Goal: Information Seeking & Learning: Learn about a topic

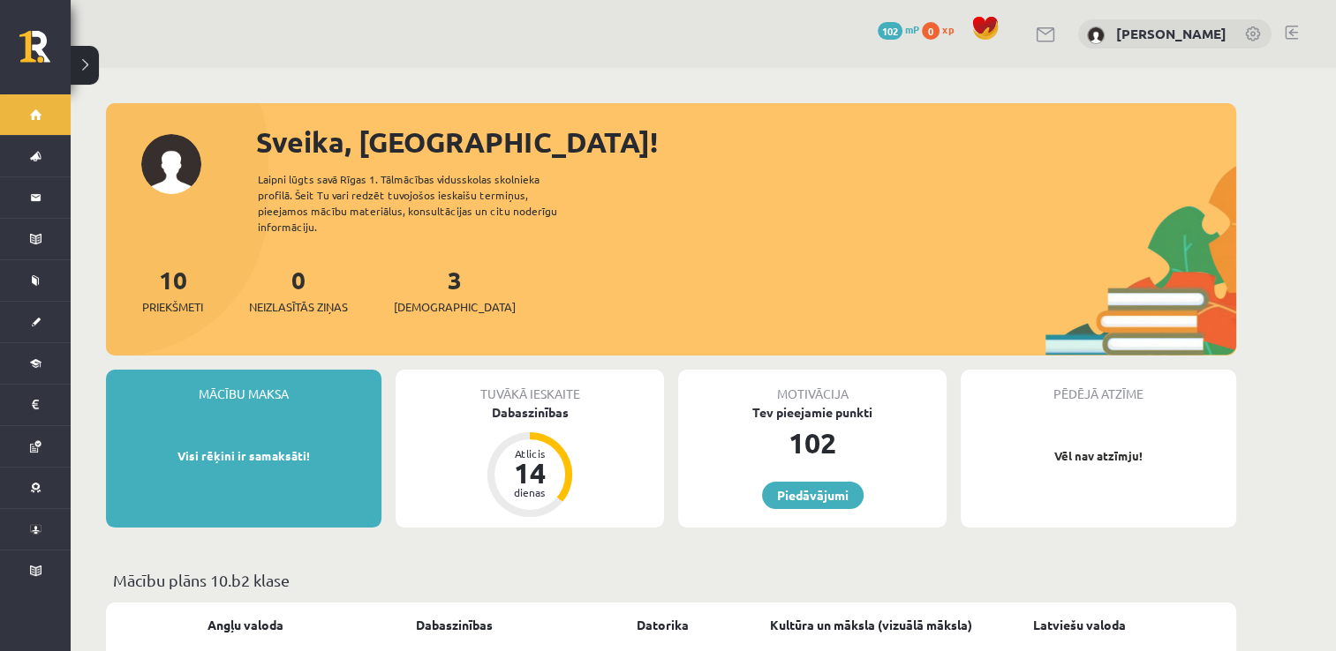
scroll to position [523, 0]
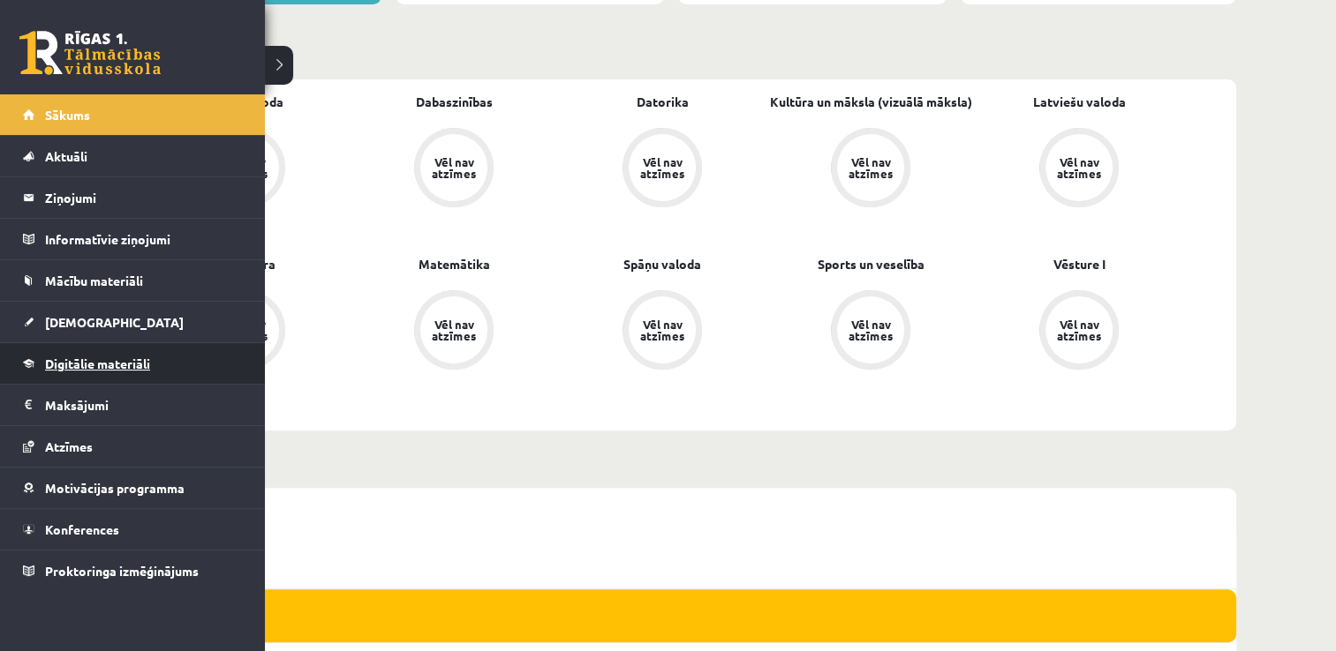
click at [155, 352] on link "Digitālie materiāli" at bounding box center [133, 363] width 220 height 41
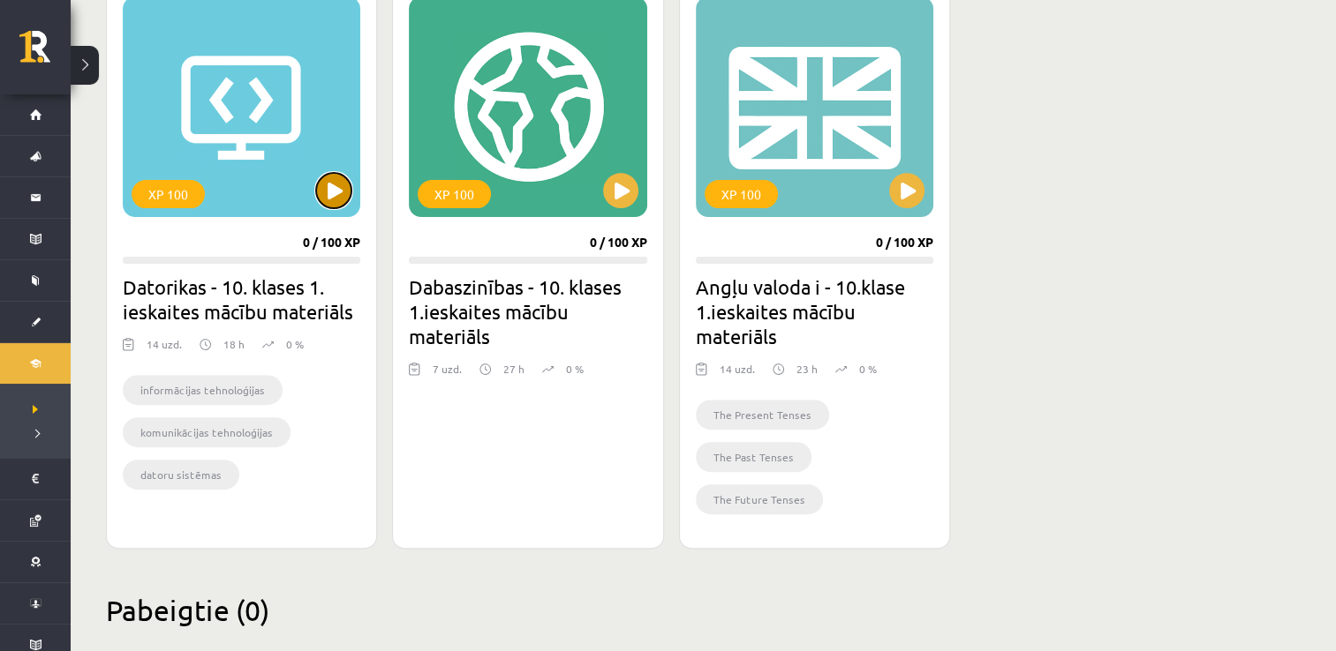
click at [343, 185] on button at bounding box center [333, 190] width 35 height 35
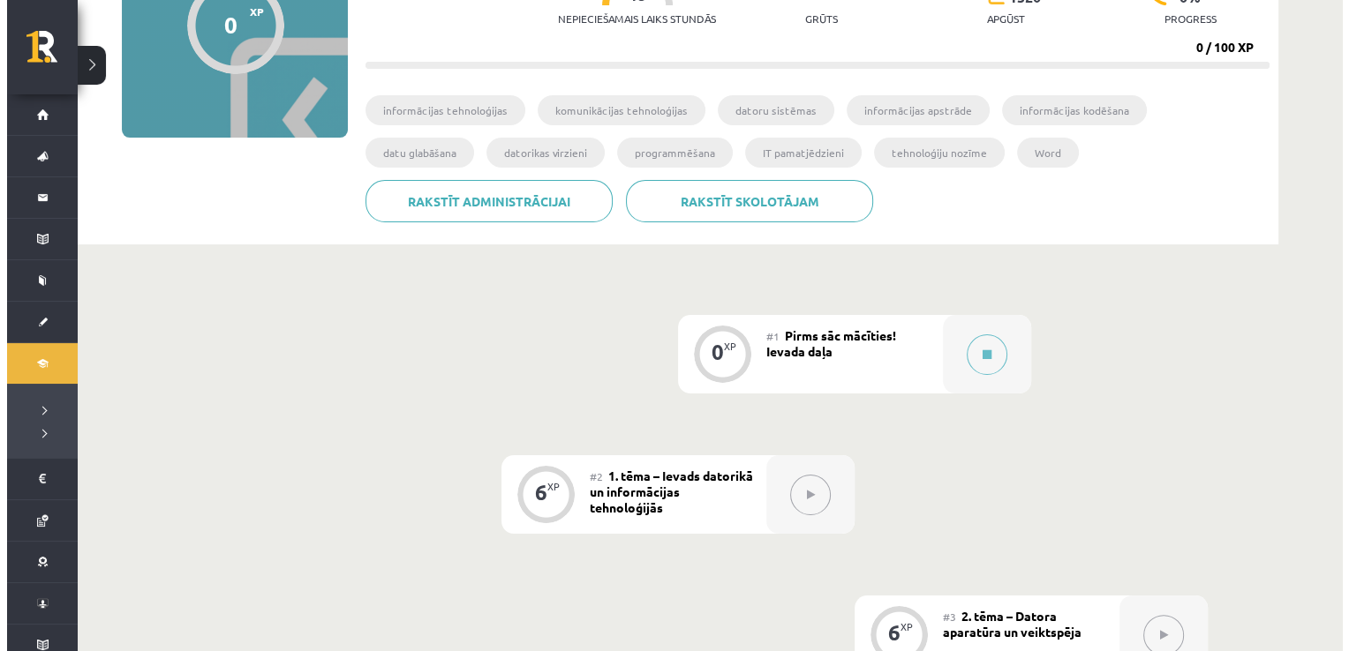
scroll to position [227, 0]
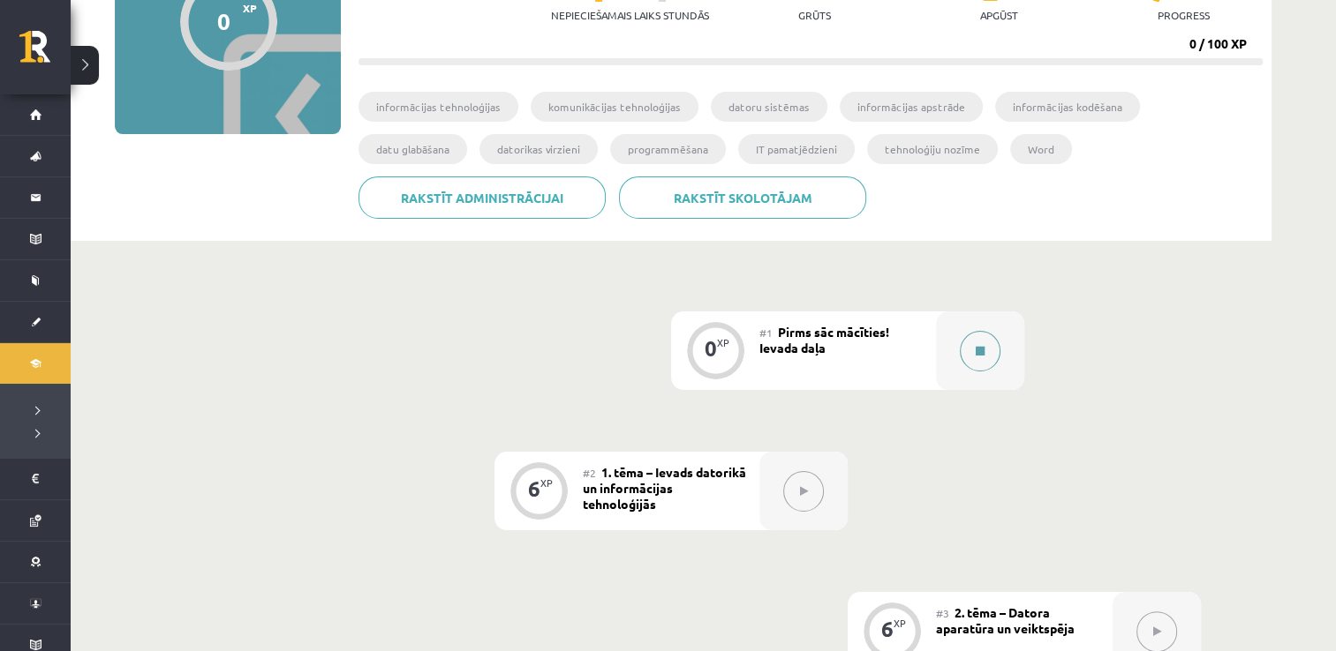
click at [975, 351] on icon at bounding box center [979, 351] width 9 height 11
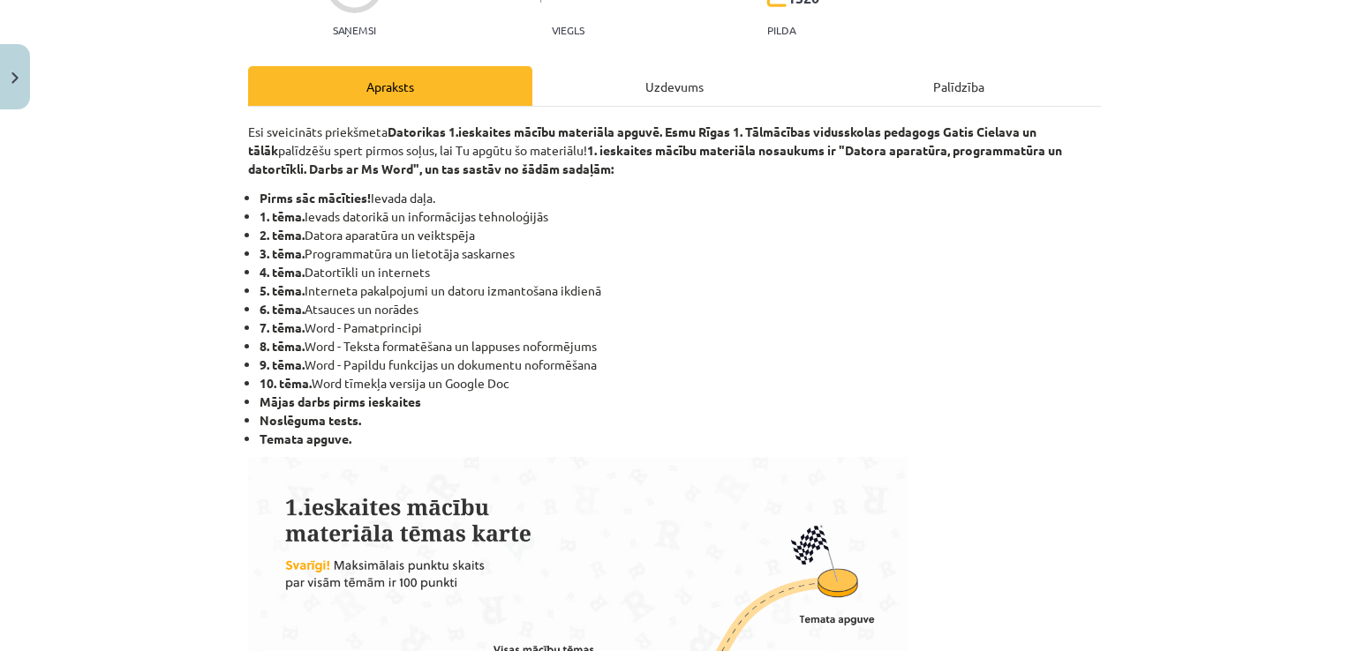
scroll to position [189, 0]
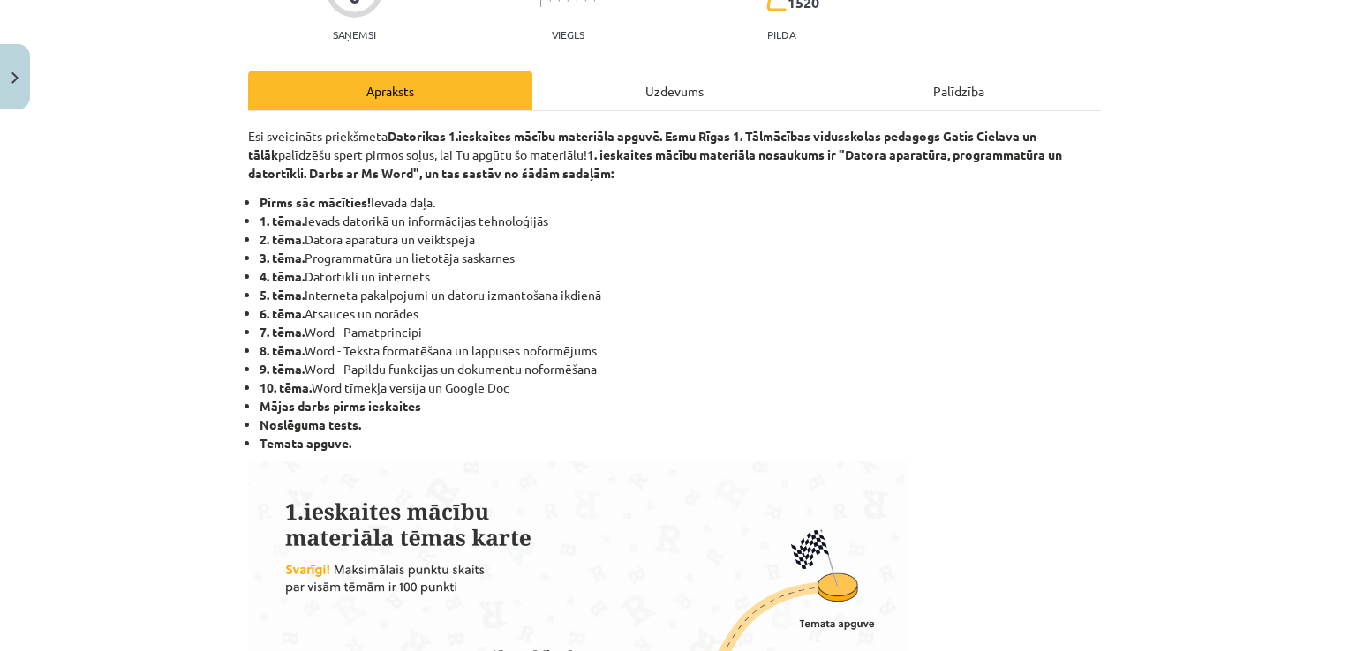
click at [629, 84] on div "Uzdevums" at bounding box center [674, 91] width 284 height 40
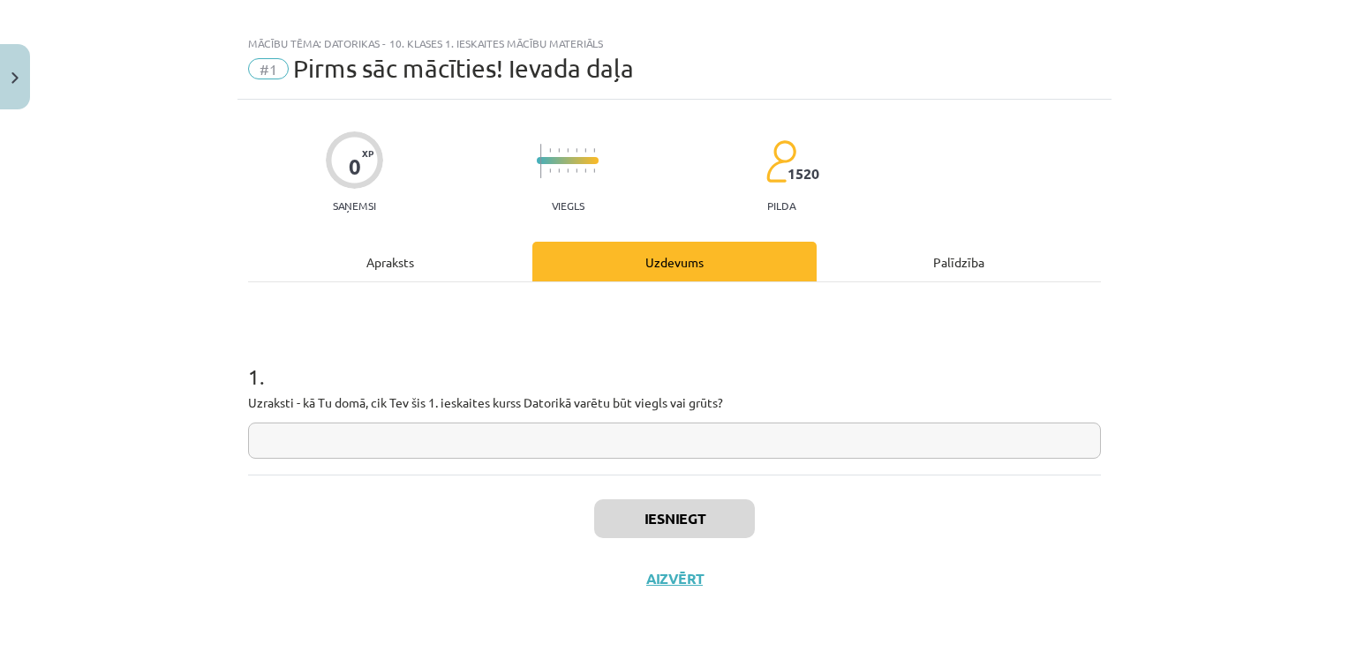
click at [524, 428] on input "text" at bounding box center [674, 441] width 853 height 36
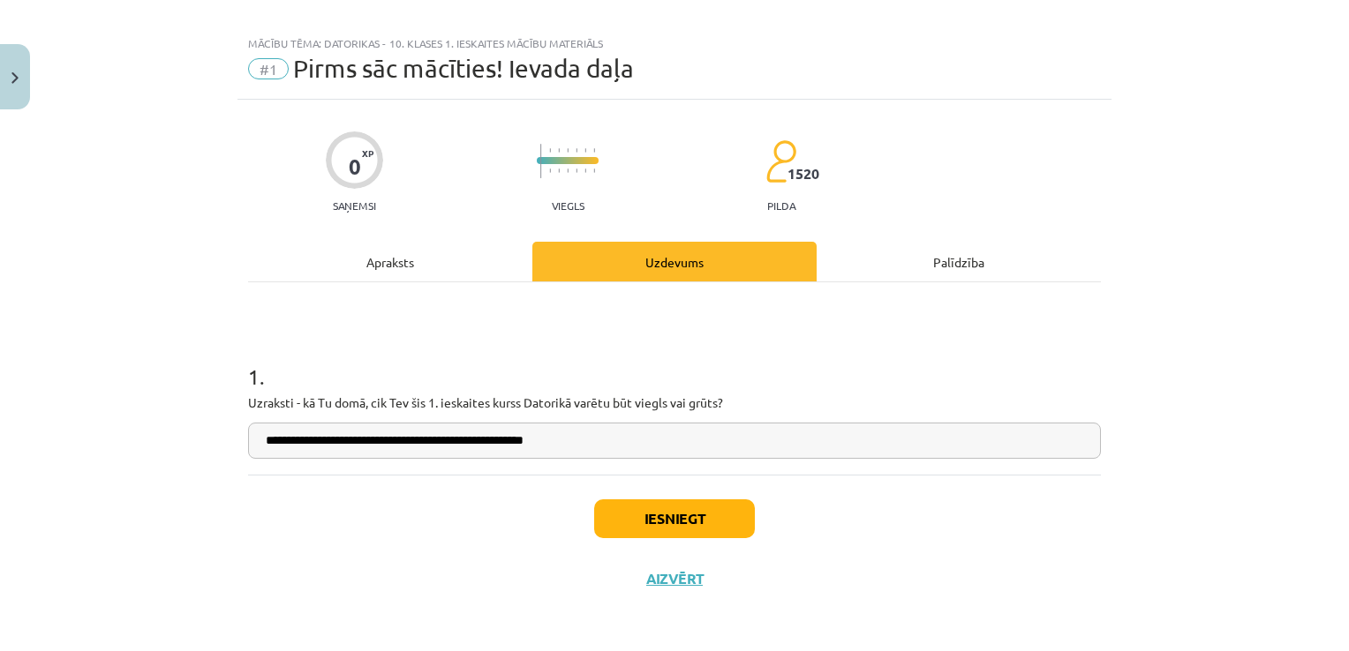
type input "**********"
click at [692, 518] on button "Iesniegt" at bounding box center [674, 519] width 161 height 39
drag, startPoint x: 1332, startPoint y: 300, endPoint x: 1330, endPoint y: 375, distance: 75.1
click at [1330, 375] on div "**********" at bounding box center [674, 325] width 1349 height 651
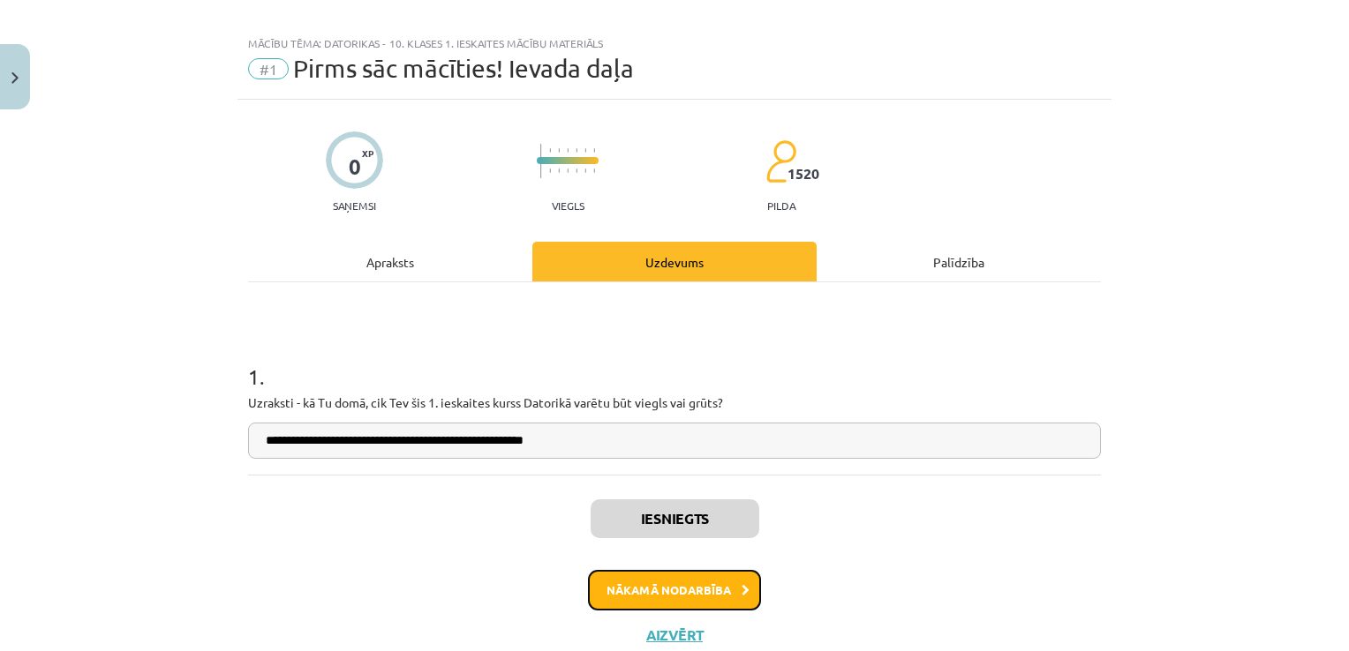
click at [660, 593] on button "Nākamā nodarbība" at bounding box center [674, 590] width 173 height 41
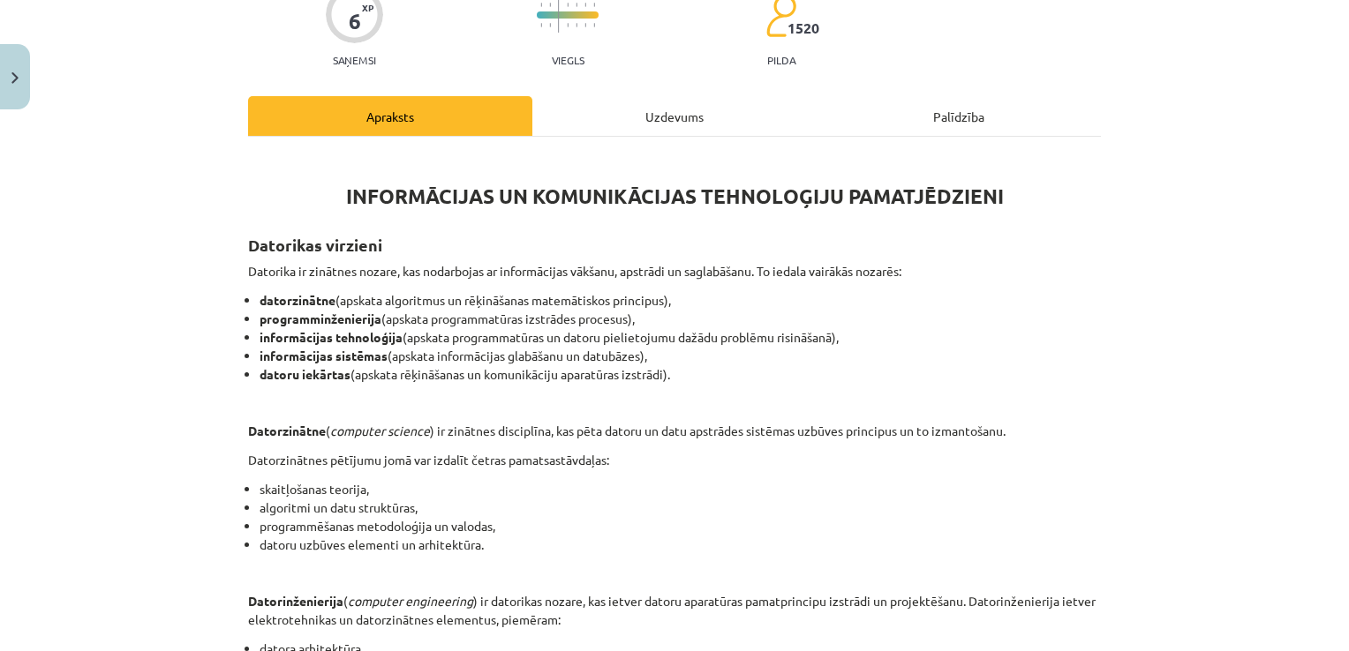
scroll to position [162, 0]
click at [660, 107] on div "Uzdevums" at bounding box center [674, 117] width 284 height 40
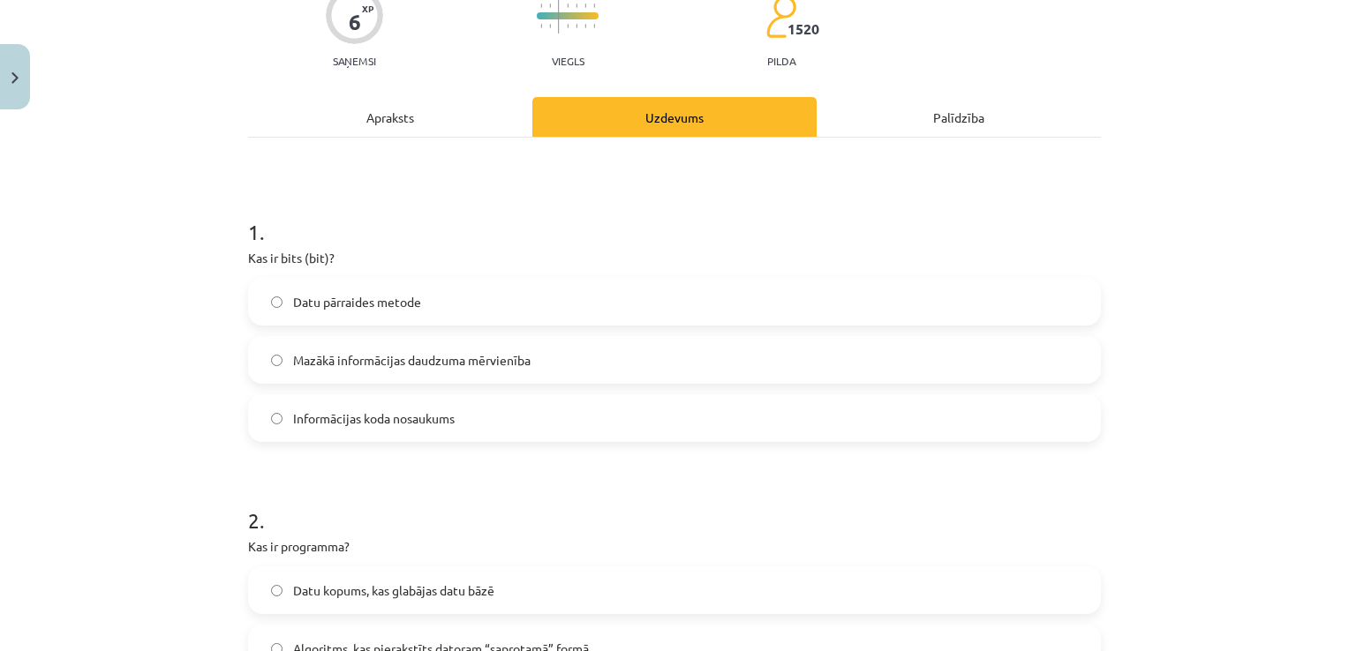
scroll to position [44, 0]
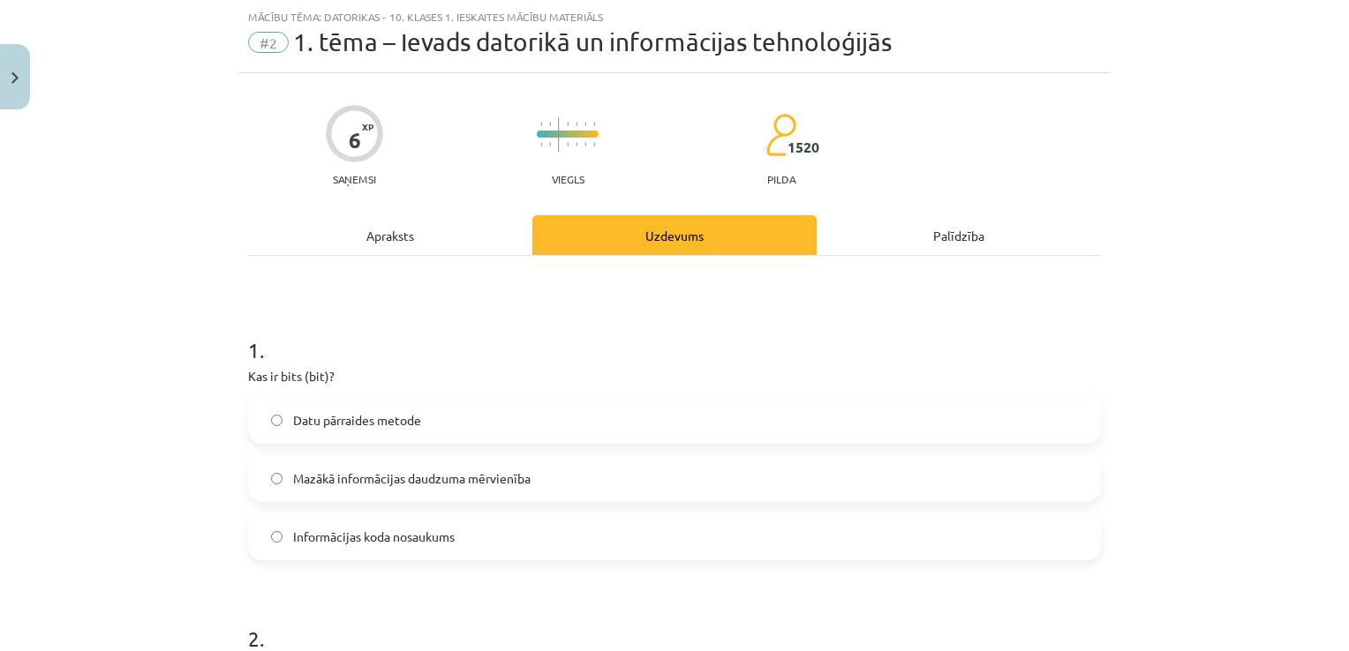
click at [400, 241] on div "Apraksts" at bounding box center [390, 235] width 284 height 40
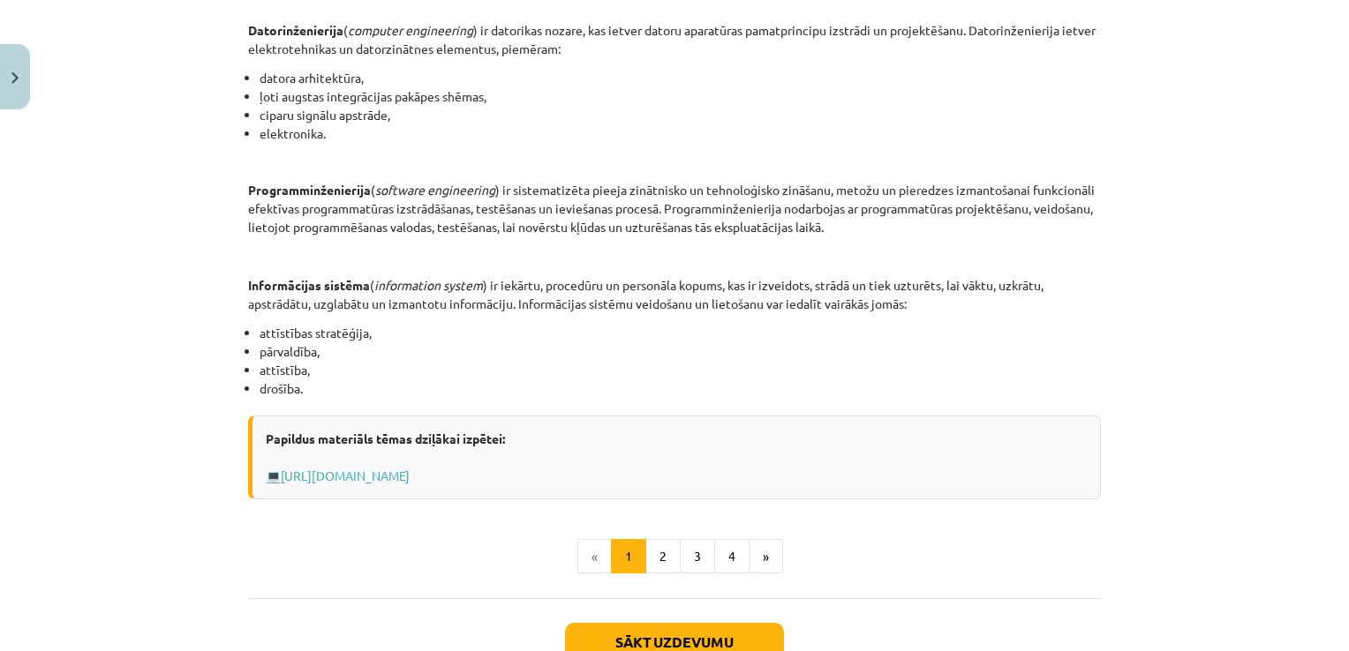
scroll to position [733, 0]
click at [410, 471] on link "Https://profizgl.lu.lv/mod/book/view.php?id=22319&chapterid=6858" at bounding box center [345, 478] width 129 height 16
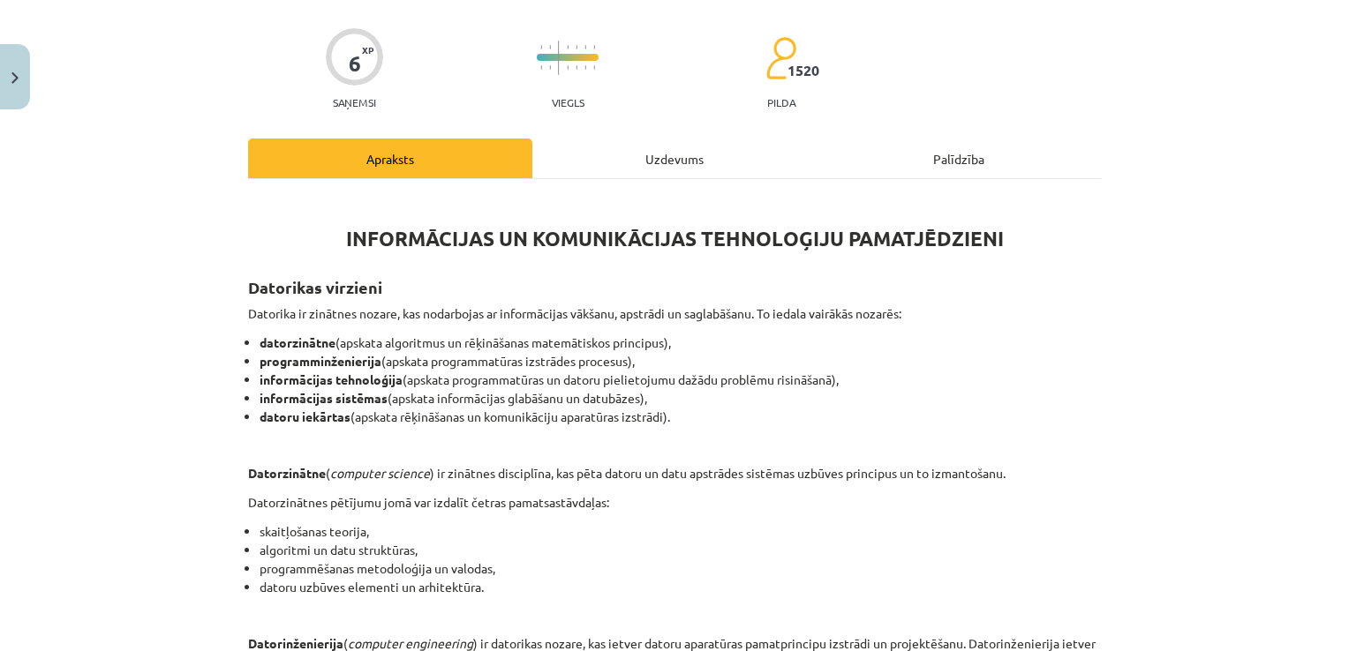
scroll to position [106, 0]
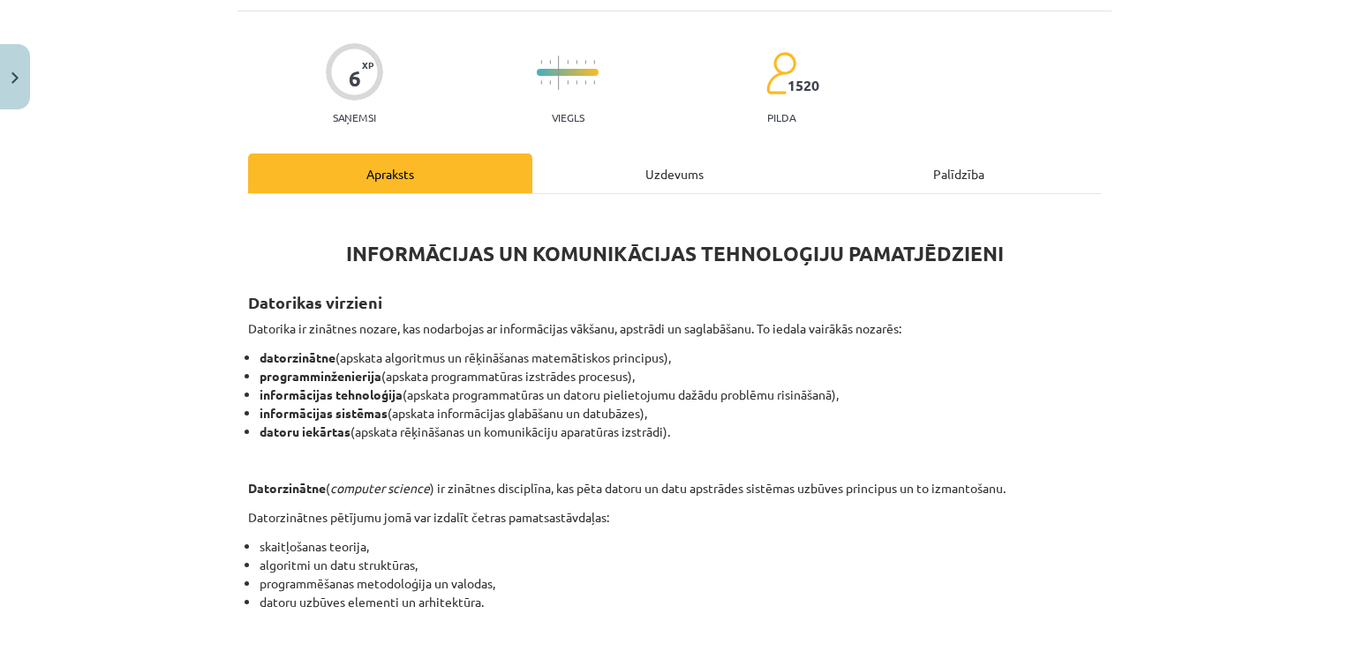
click at [650, 160] on div "Uzdevums" at bounding box center [674, 174] width 284 height 40
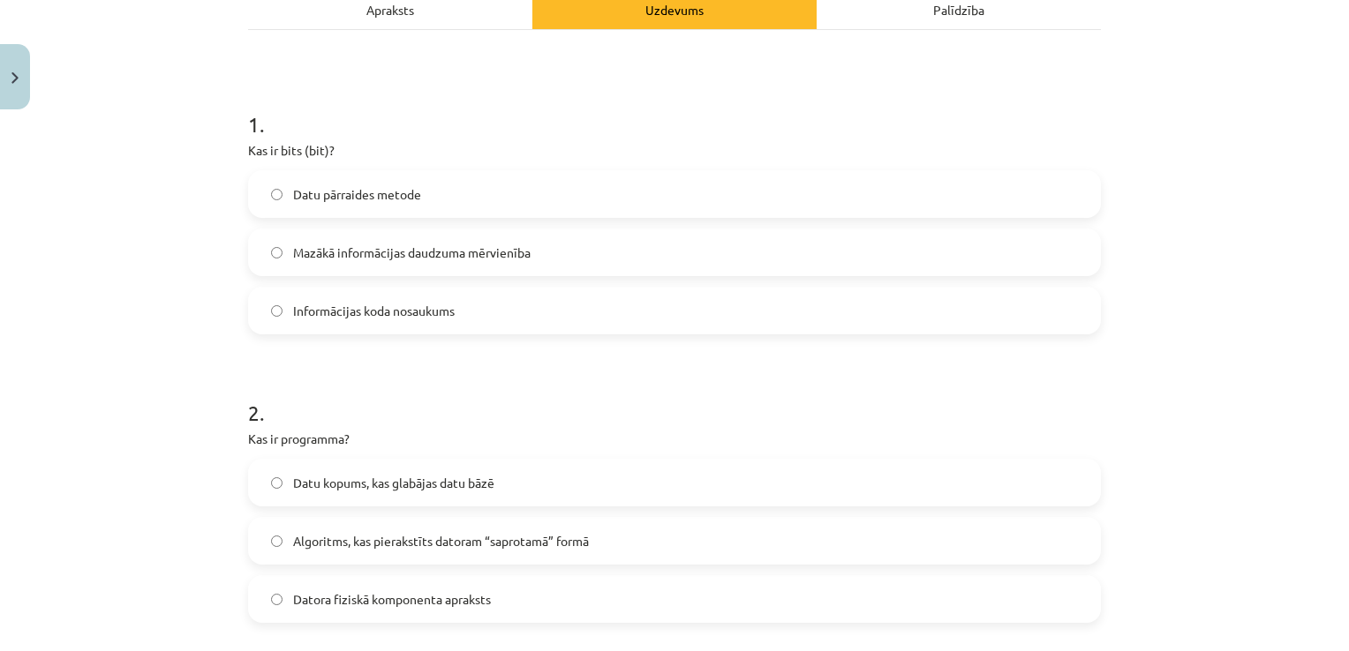
scroll to position [265, 0]
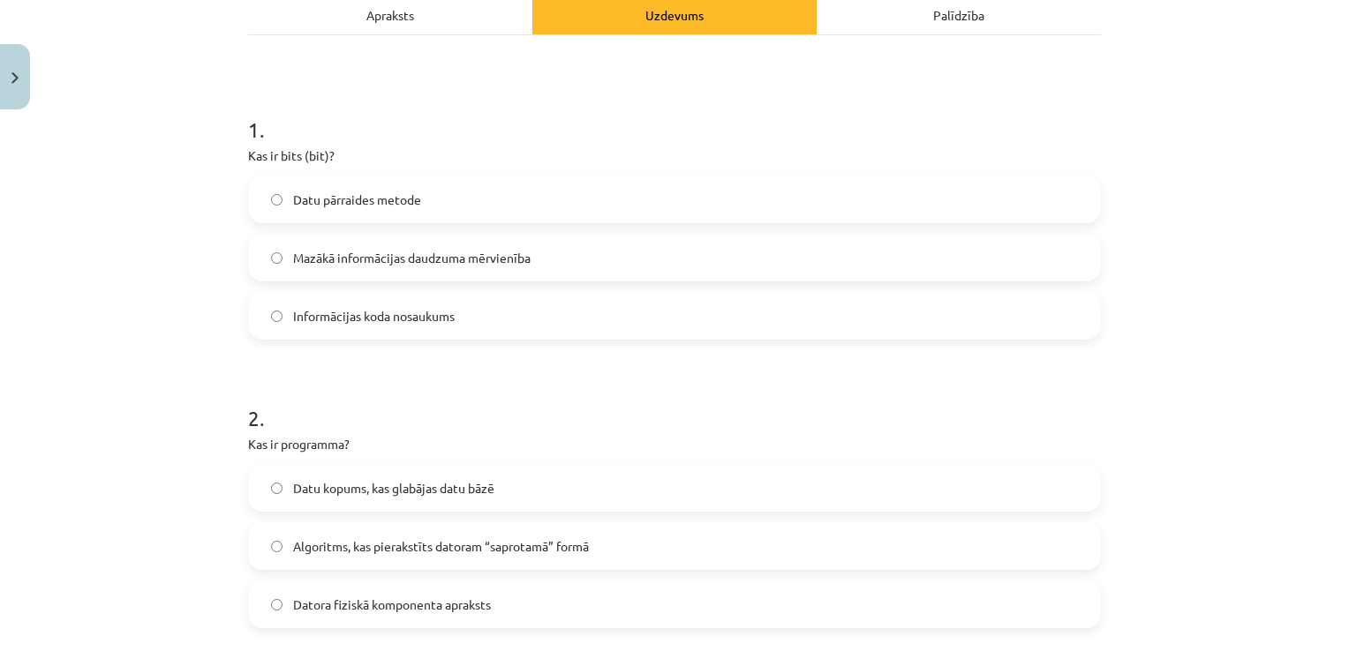
click at [583, 256] on label "Mazākā informācijas daudzuma mērvienība" at bounding box center [674, 258] width 849 height 44
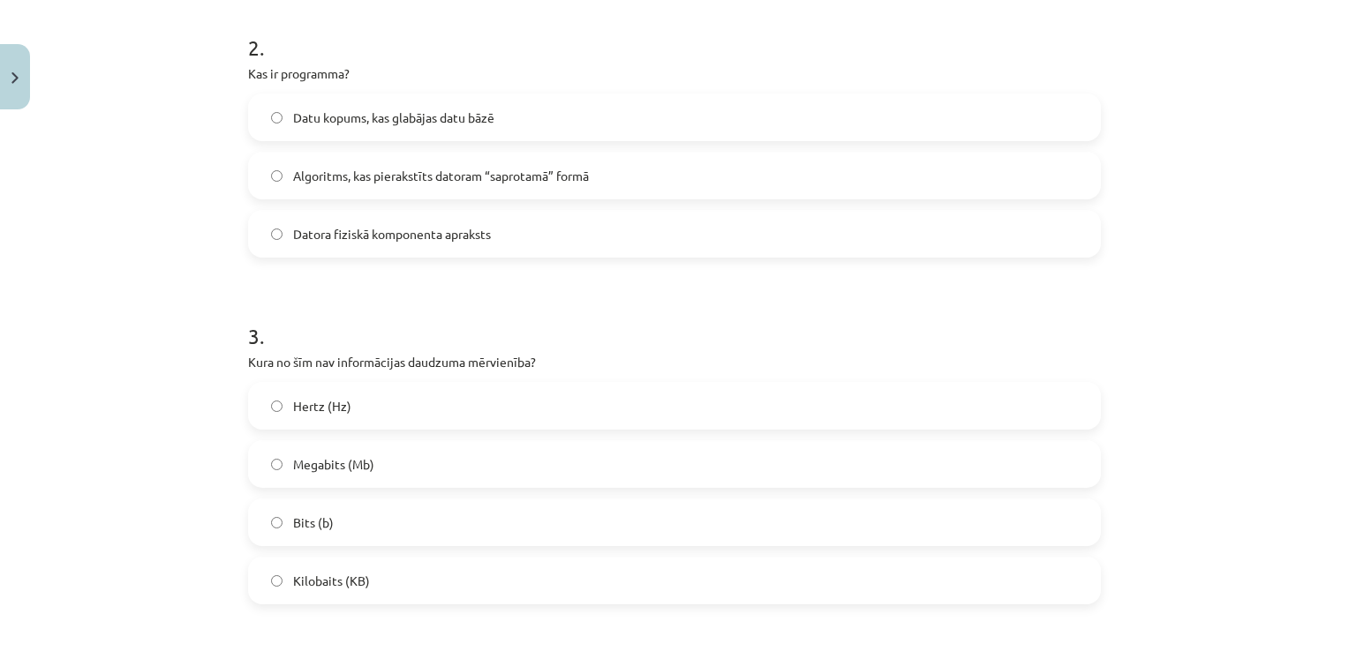
scroll to position [630, 0]
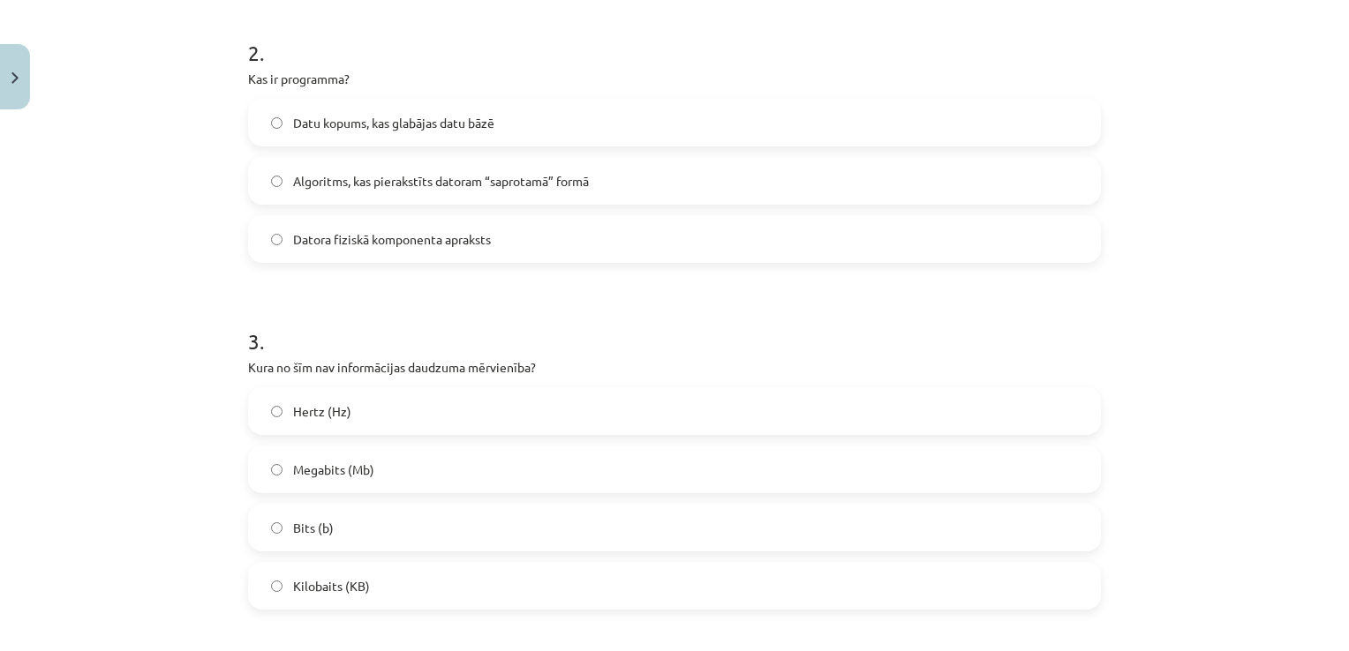
click at [839, 183] on label "Algoritms, kas pierakstīts datoram “saprotamā” formā" at bounding box center [674, 181] width 849 height 44
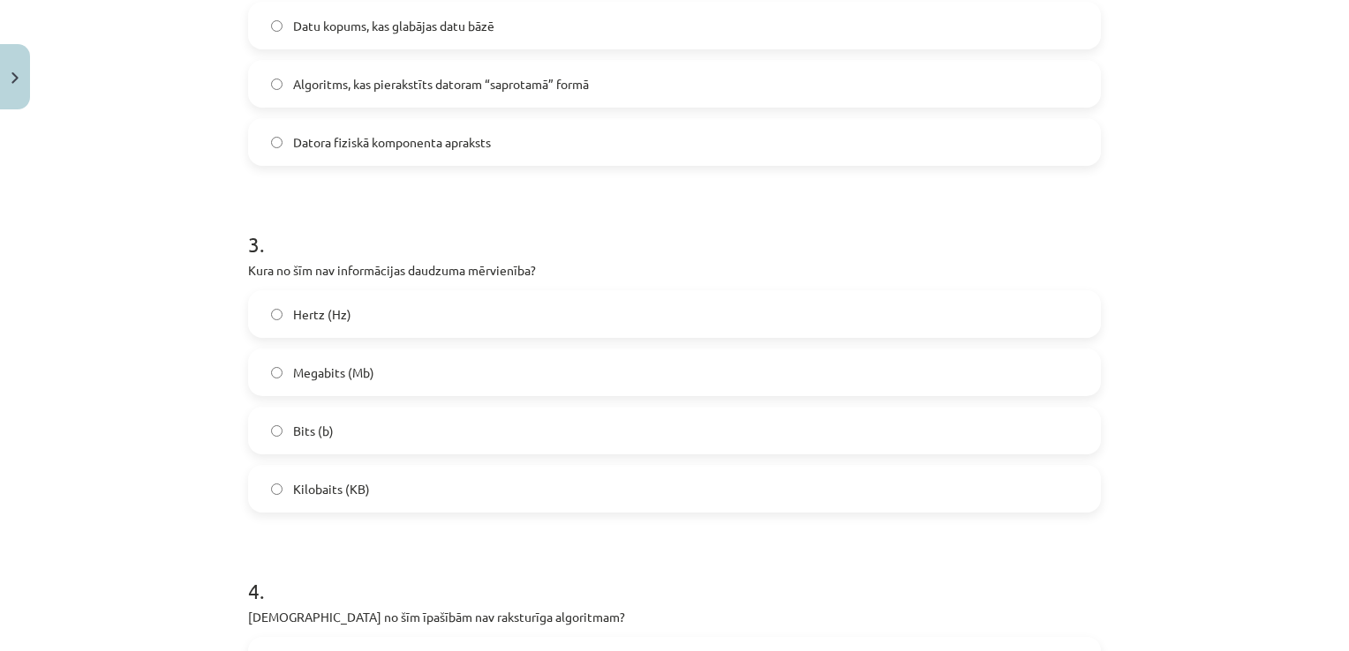
scroll to position [733, 0]
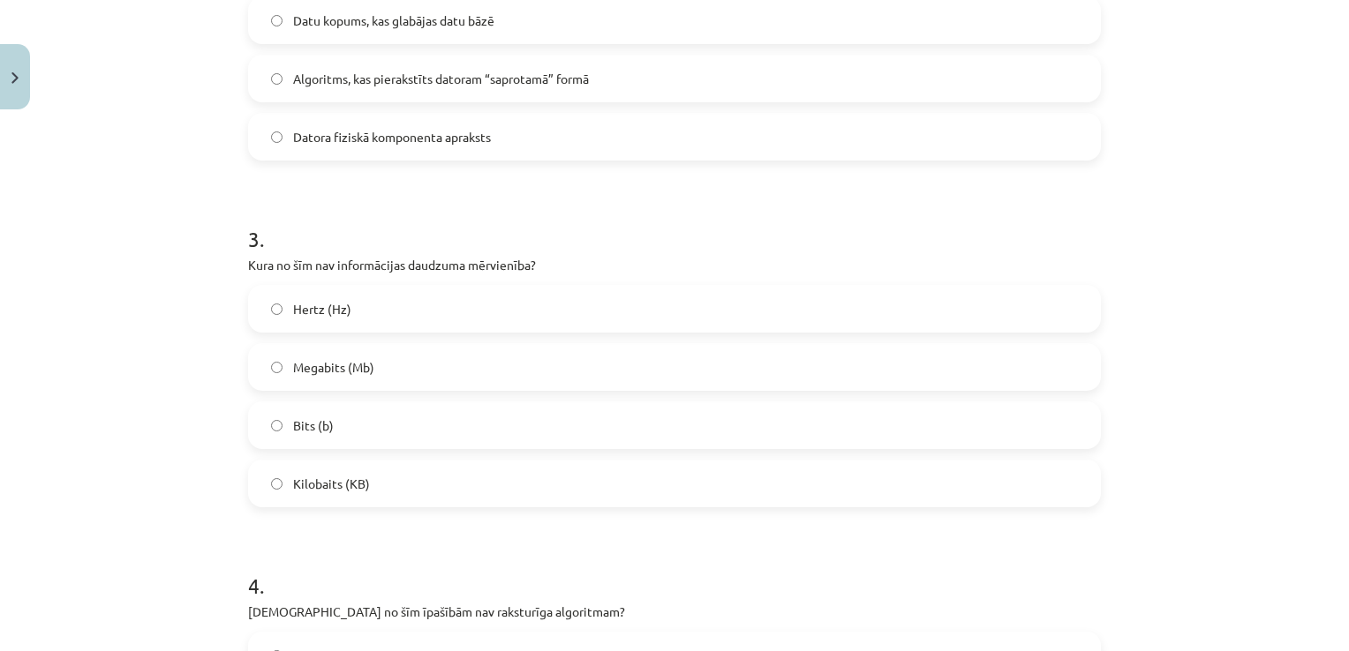
click at [788, 306] on label "Hertz (Hz)" at bounding box center [674, 309] width 849 height 44
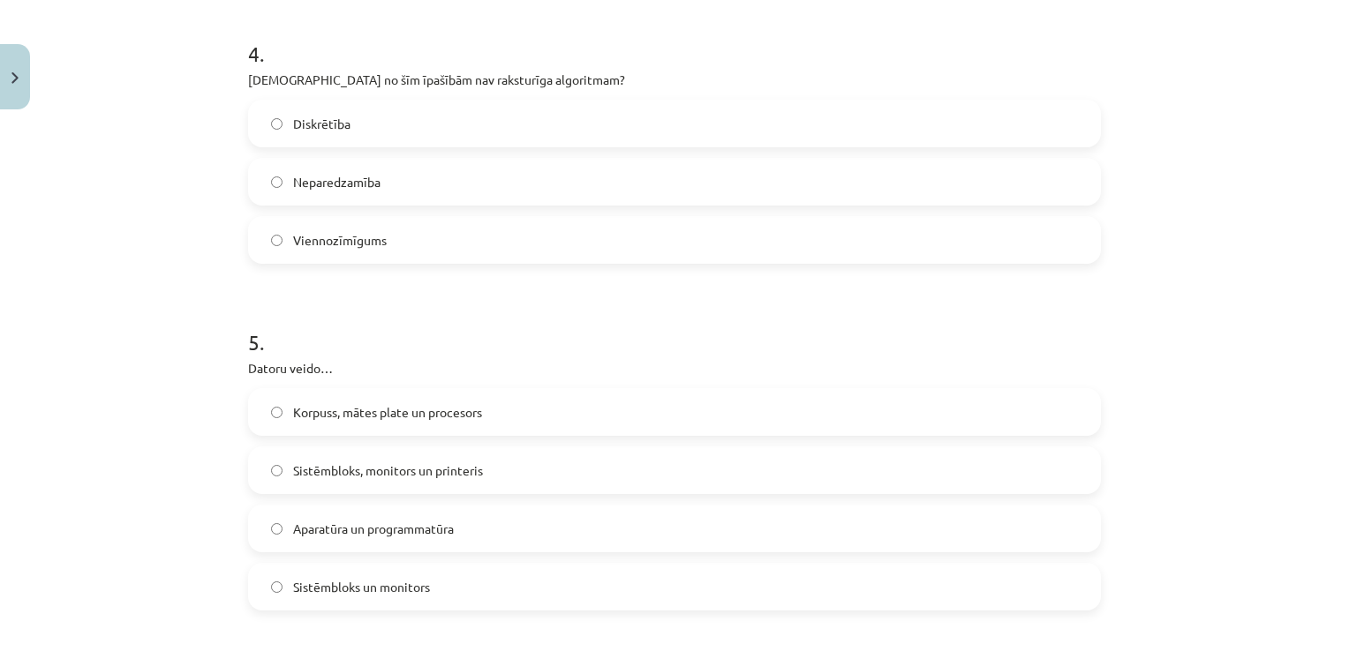
scroll to position [1262, 0]
click at [545, 178] on label "Neparedzamība" at bounding box center [674, 184] width 849 height 44
click at [483, 532] on label "Aparatūra un programmatūra" at bounding box center [674, 531] width 849 height 44
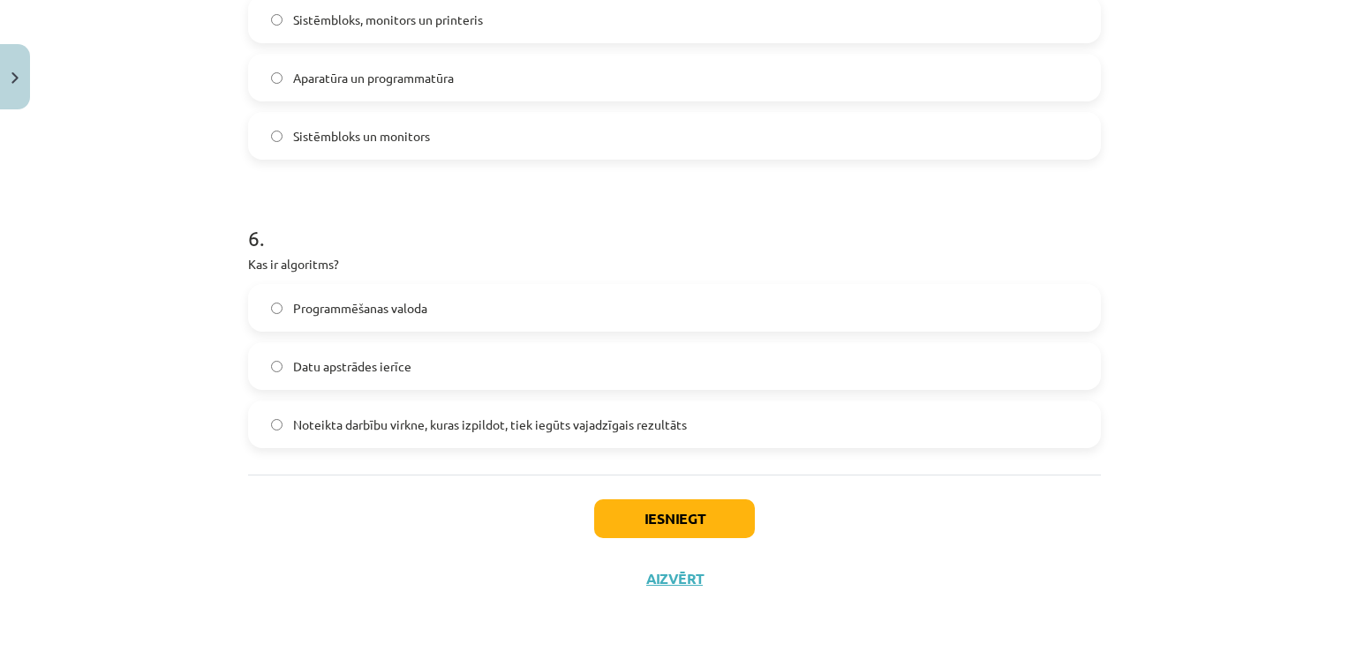
click at [365, 426] on span "Noteikta darbību virkne, kuras izpildot, tiek iegūts vajadzīgais rezultāts" at bounding box center [490, 425] width 394 height 19
click at [726, 517] on button "Iesniegt" at bounding box center [674, 519] width 161 height 39
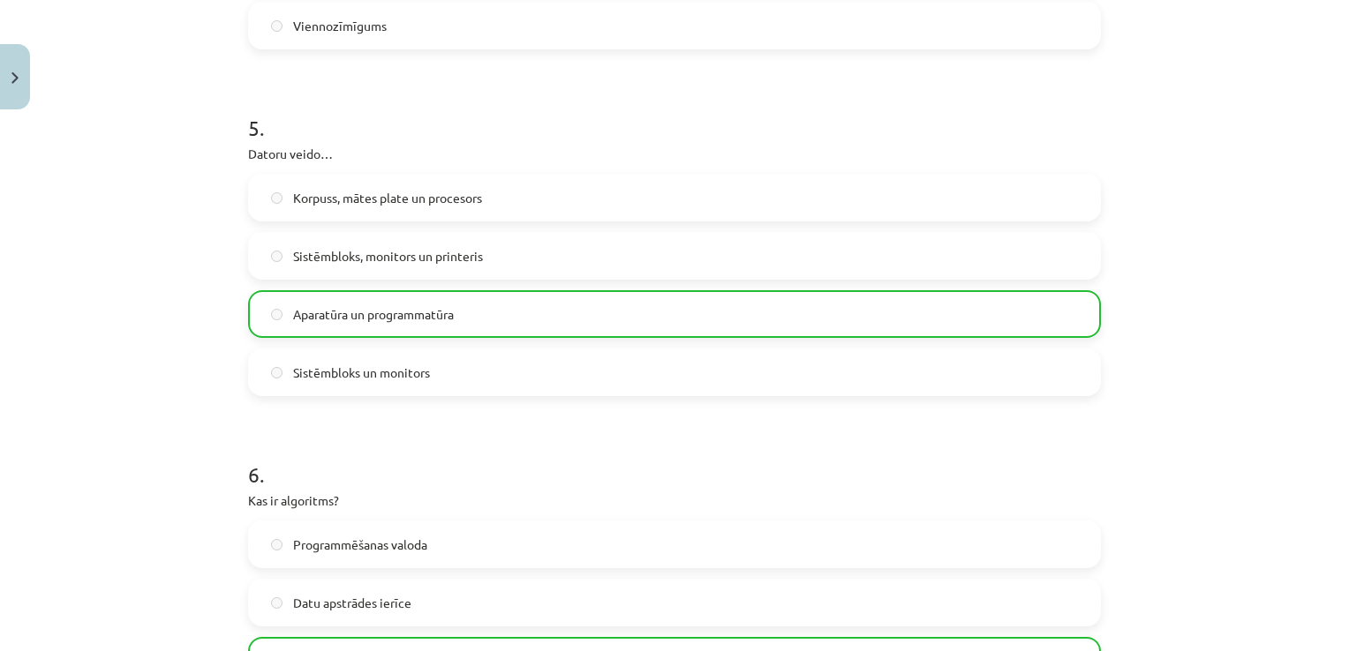
scroll to position [1773, 0]
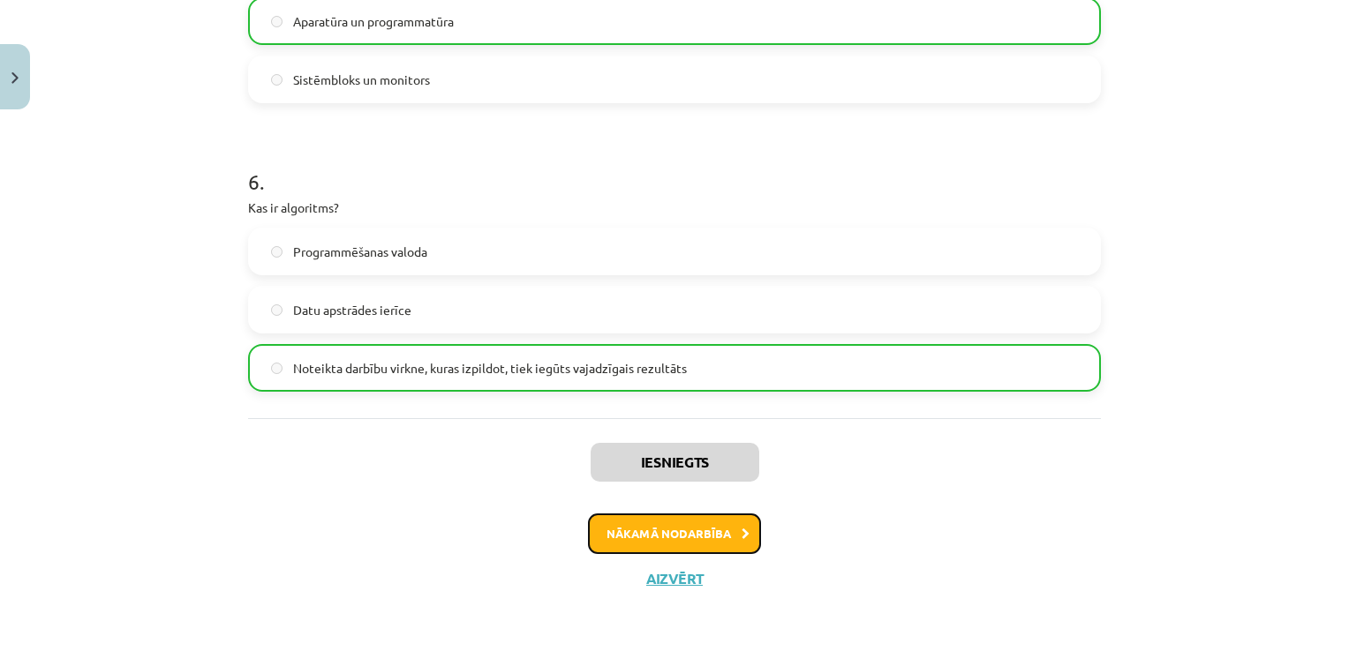
click at [660, 531] on button "Nākamā nodarbība" at bounding box center [674, 534] width 173 height 41
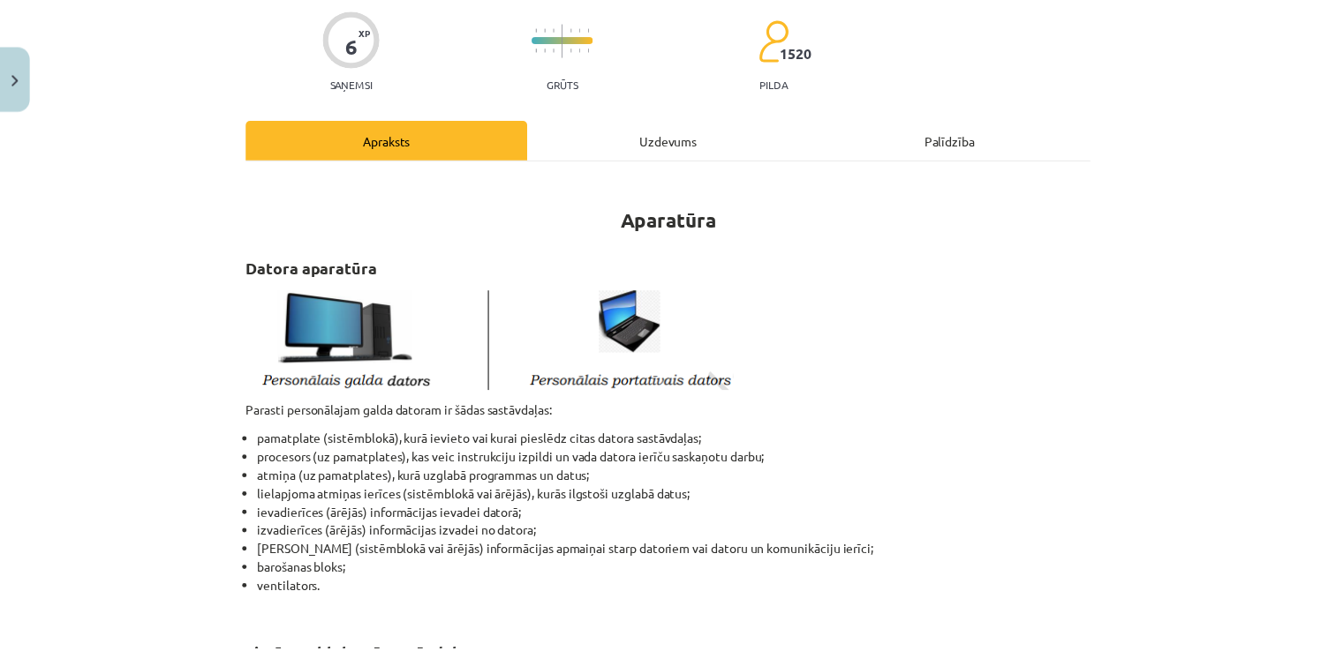
scroll to position [44, 0]
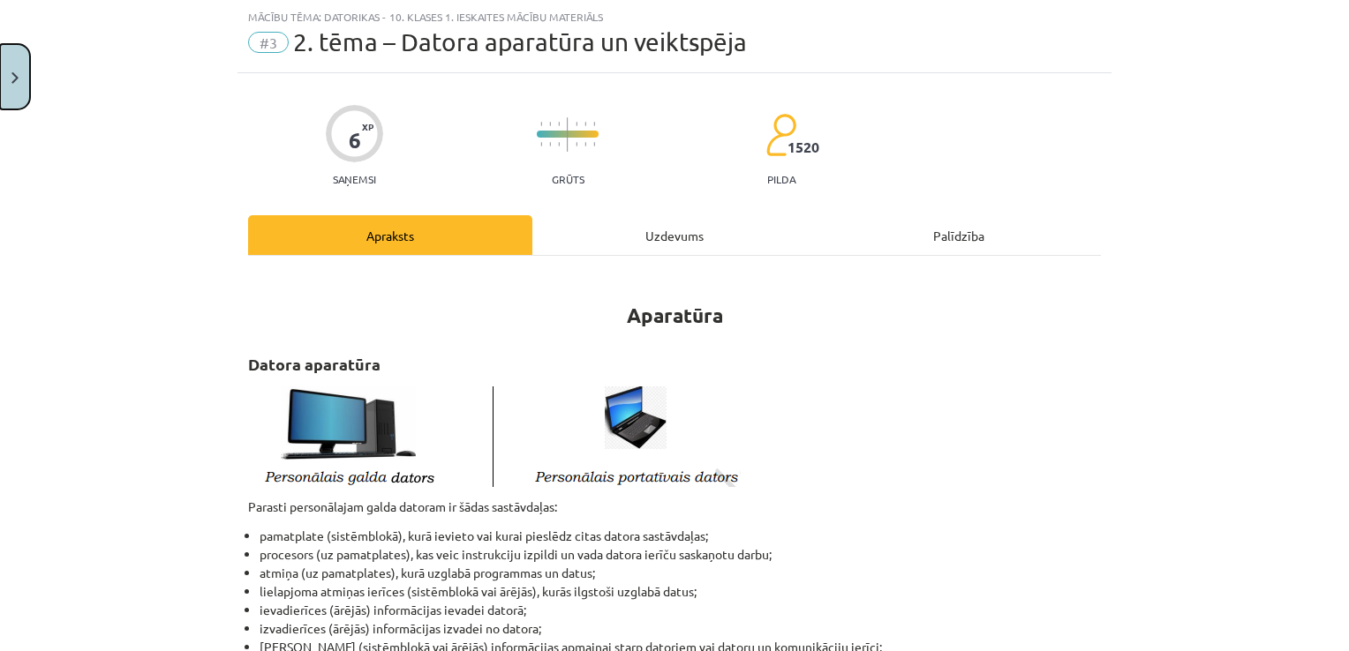
click at [11, 85] on button "Close" at bounding box center [15, 76] width 30 height 65
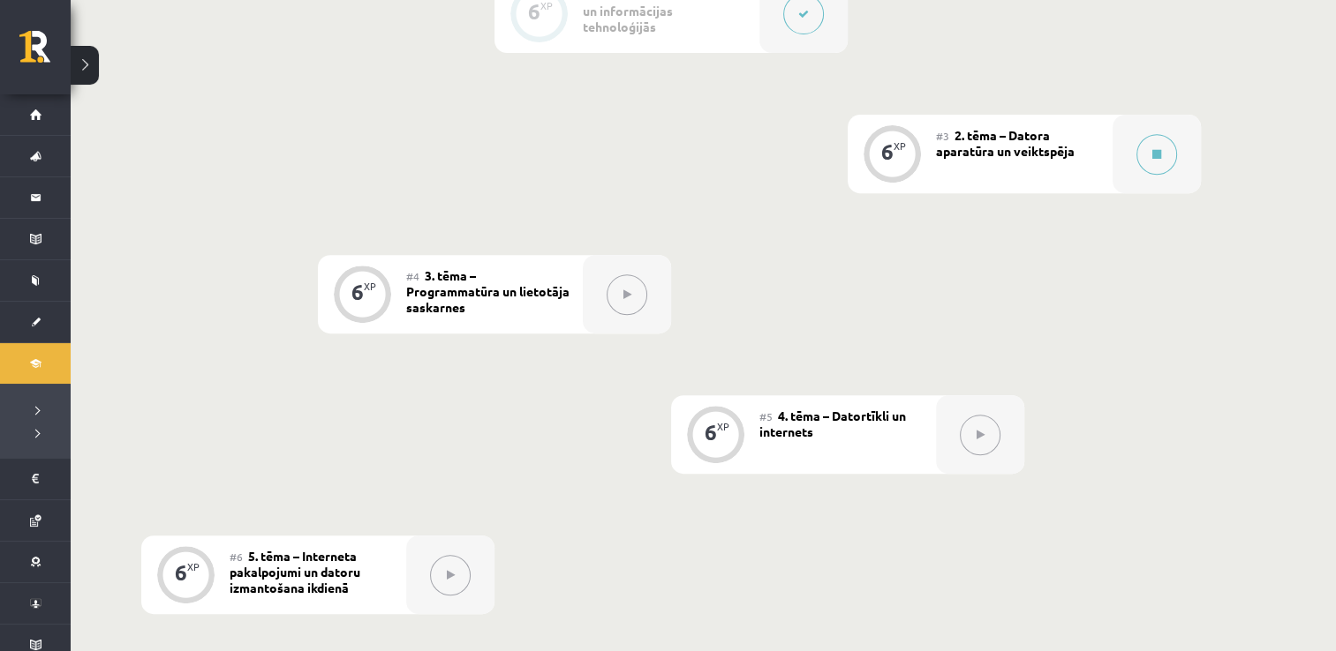
scroll to position [712, 0]
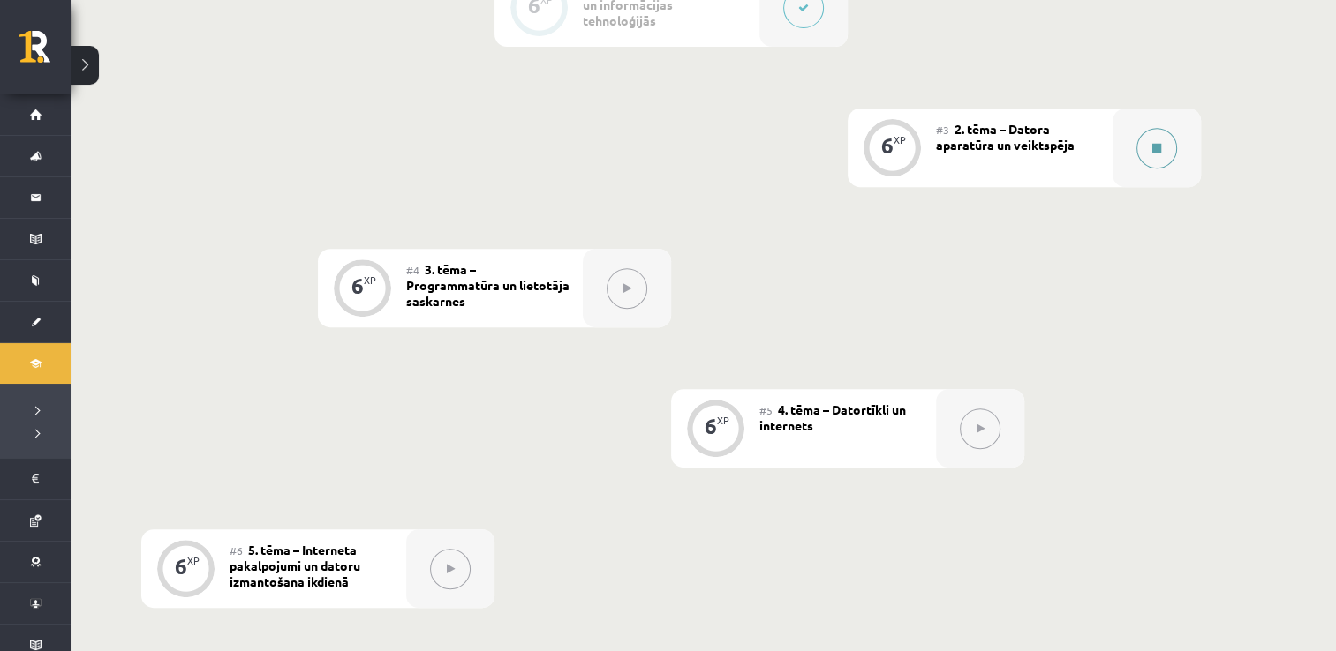
click at [1156, 146] on icon at bounding box center [1156, 148] width 9 height 11
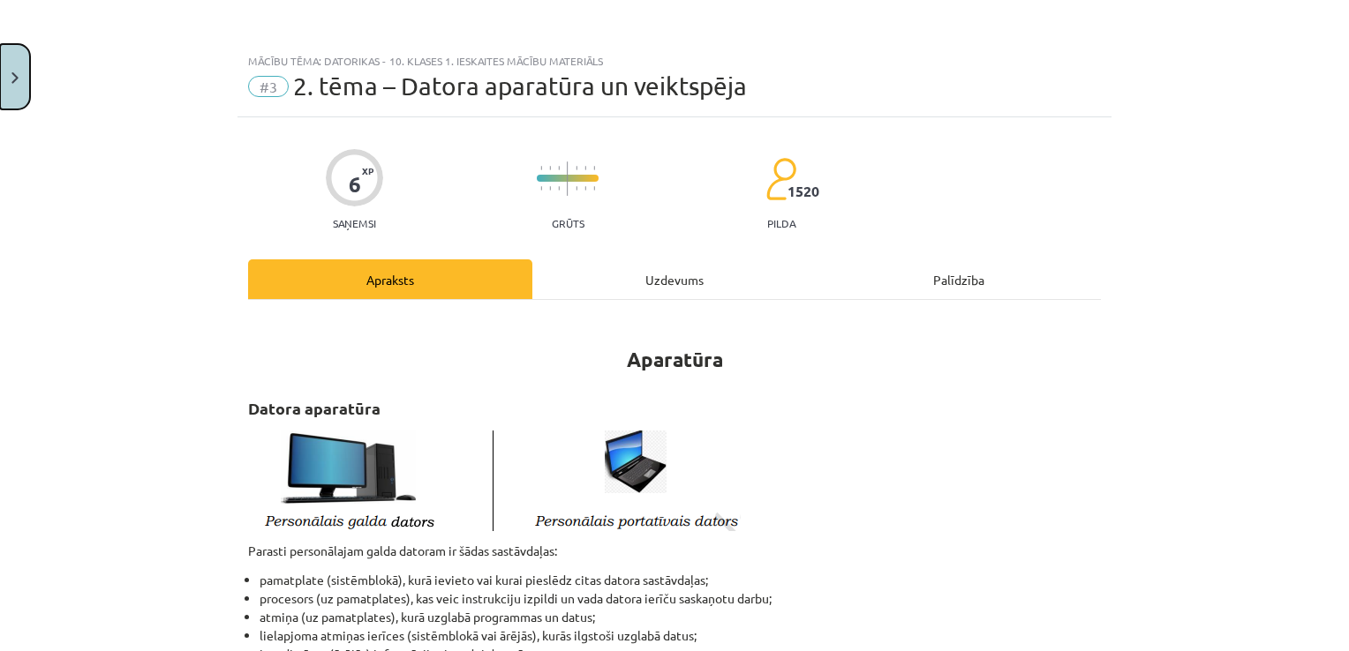
click at [10, 66] on button "Close" at bounding box center [15, 76] width 30 height 65
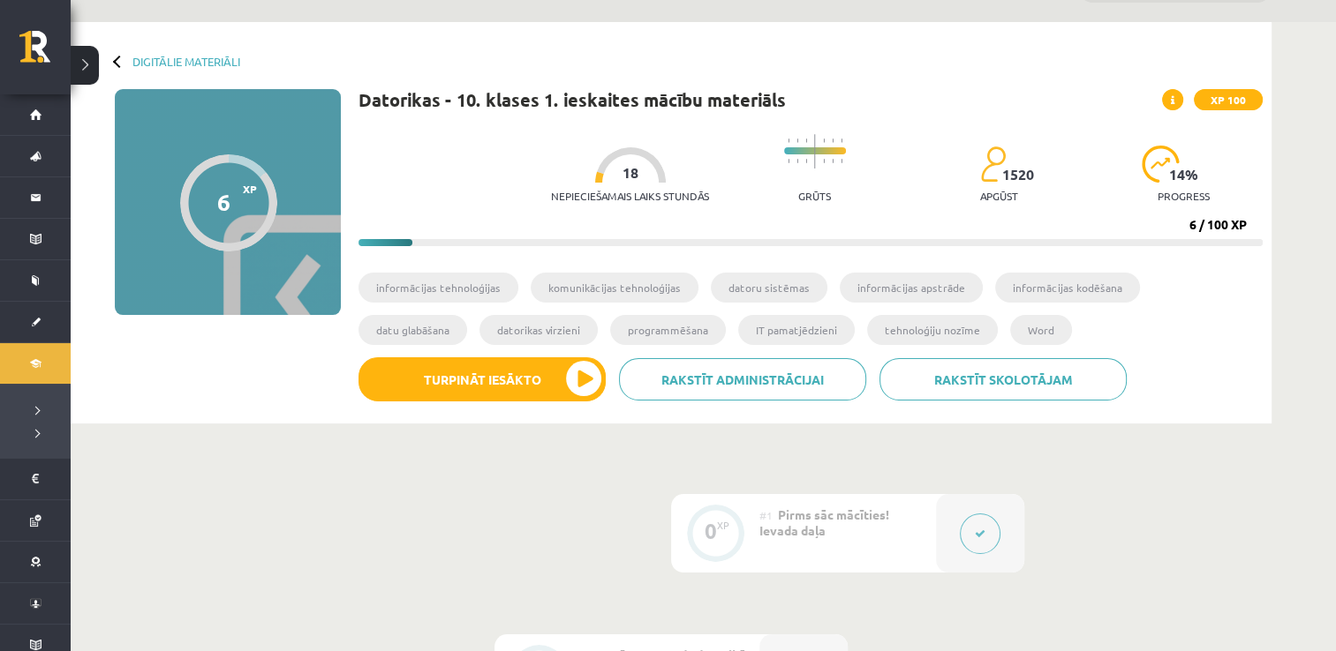
scroll to position [0, 0]
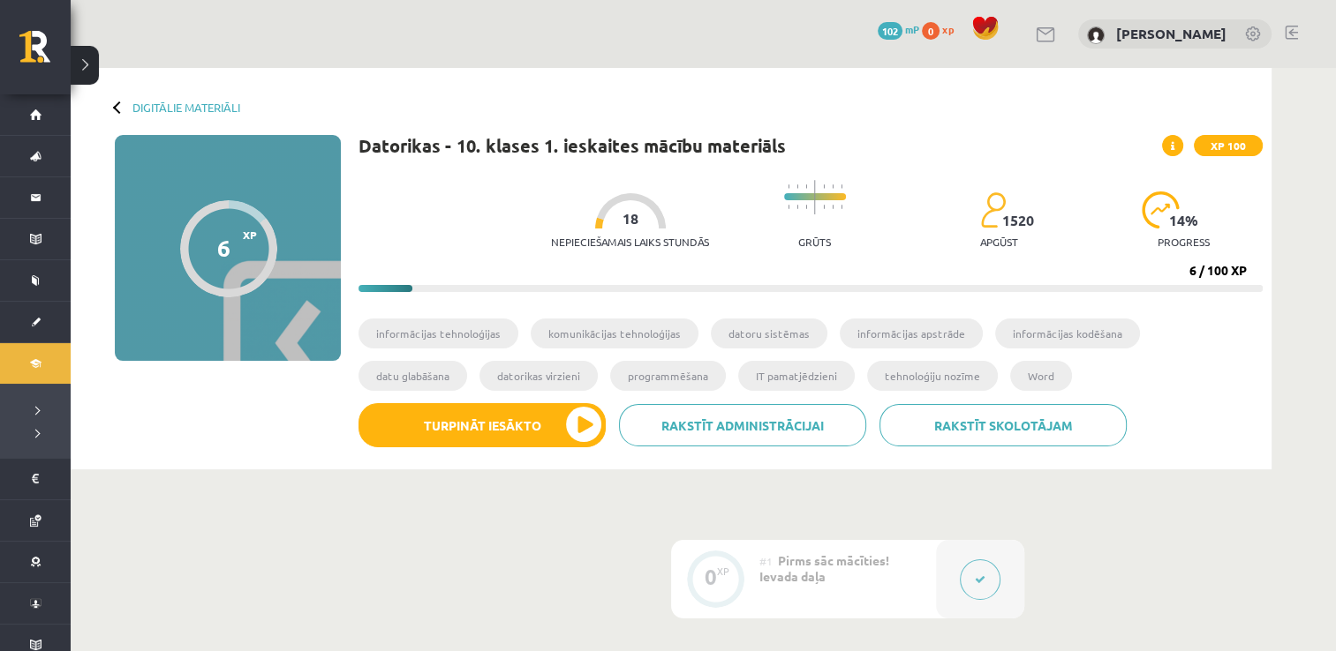
click at [879, 25] on link "102 mP" at bounding box center [897, 29] width 41 height 14
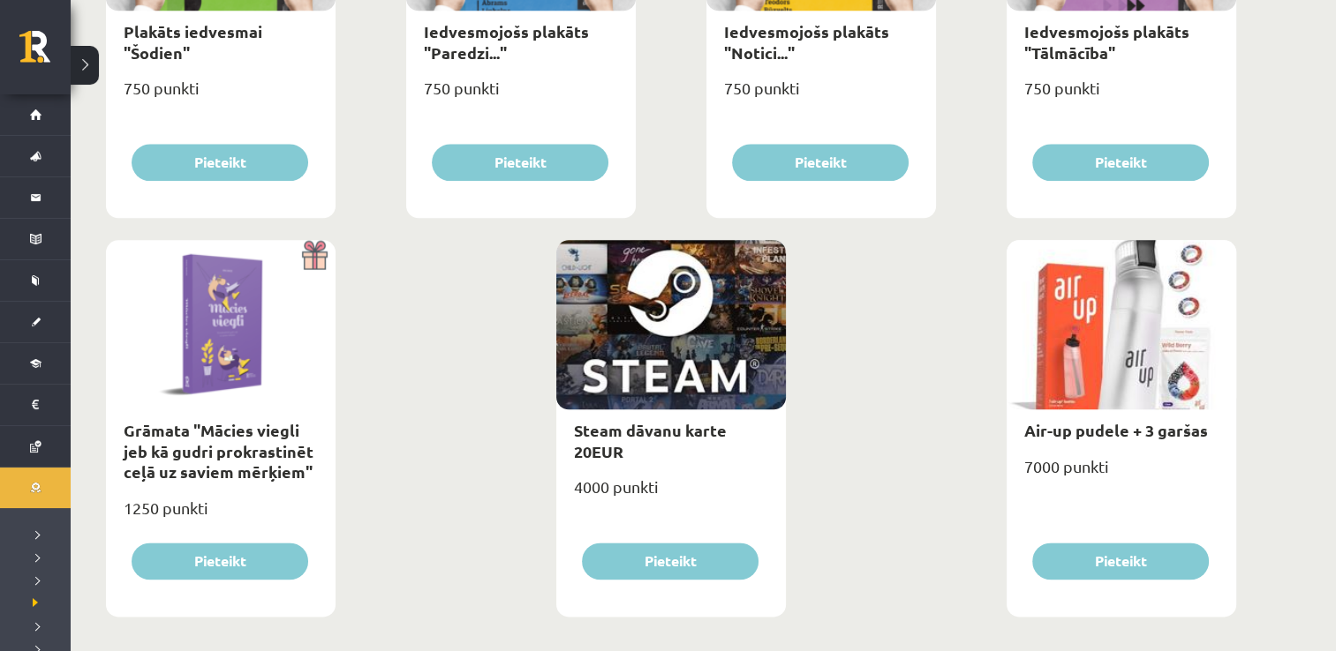
scroll to position [2060, 0]
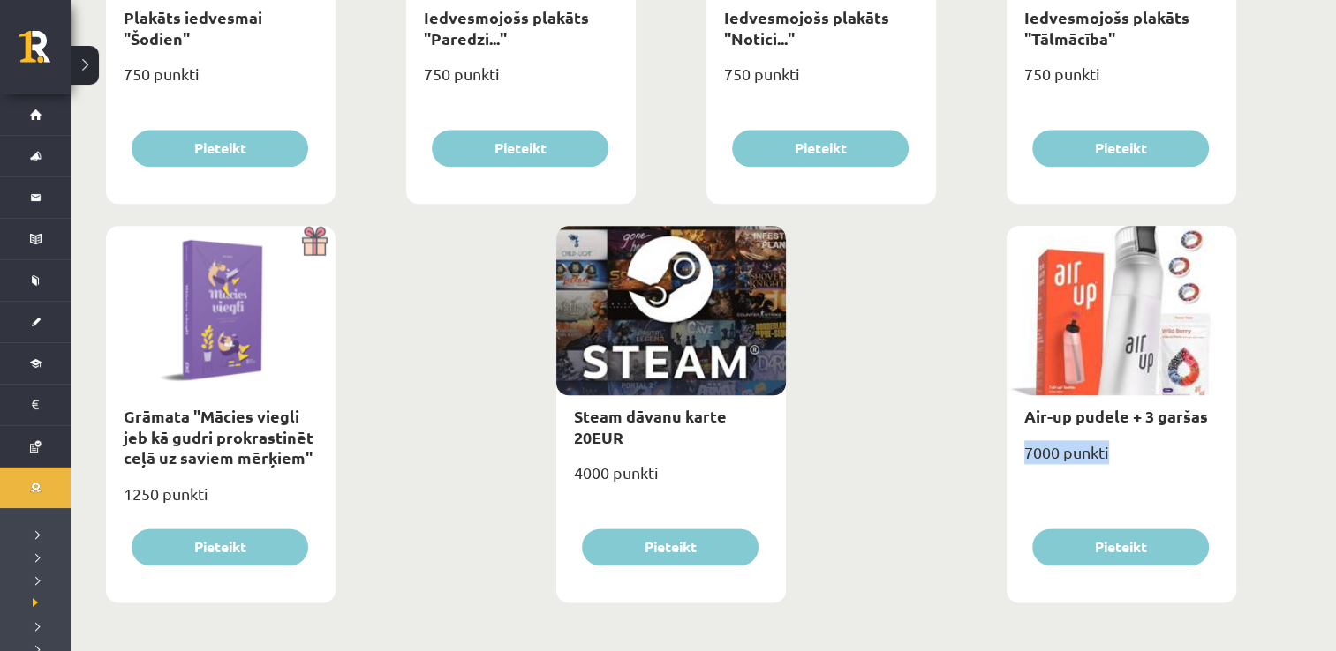
drag, startPoint x: 1283, startPoint y: 526, endPoint x: 1270, endPoint y: 410, distance: 116.3
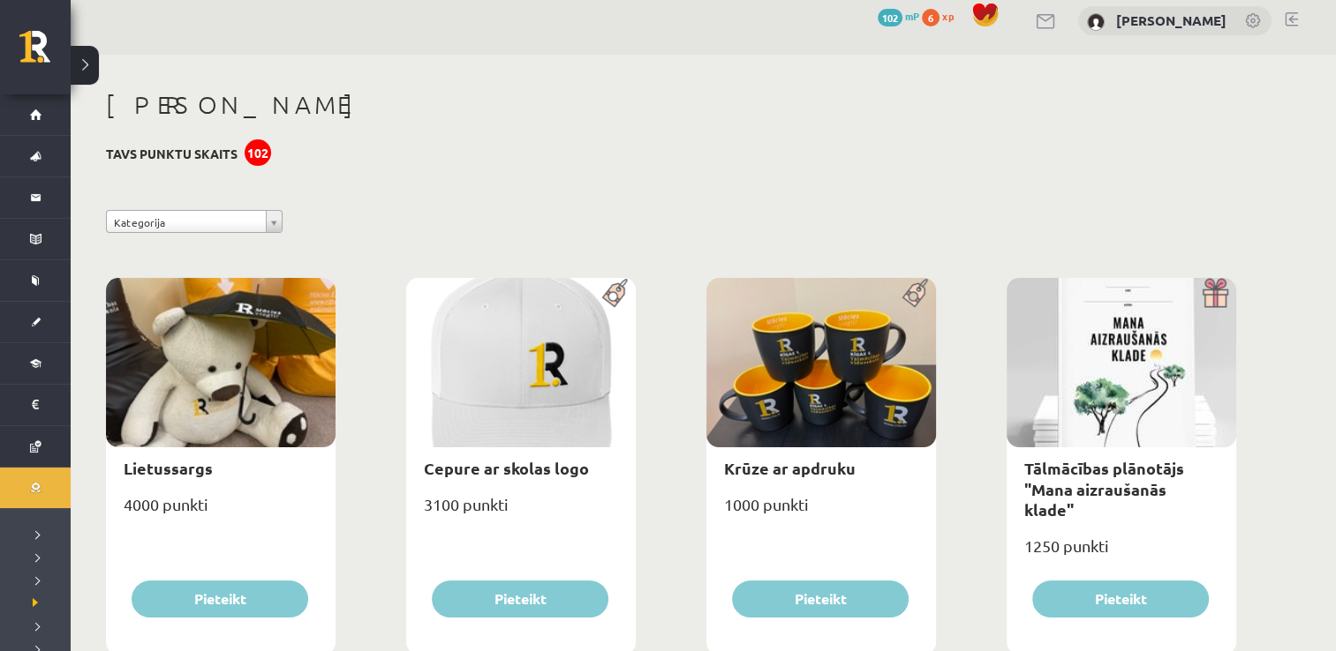
scroll to position [0, 0]
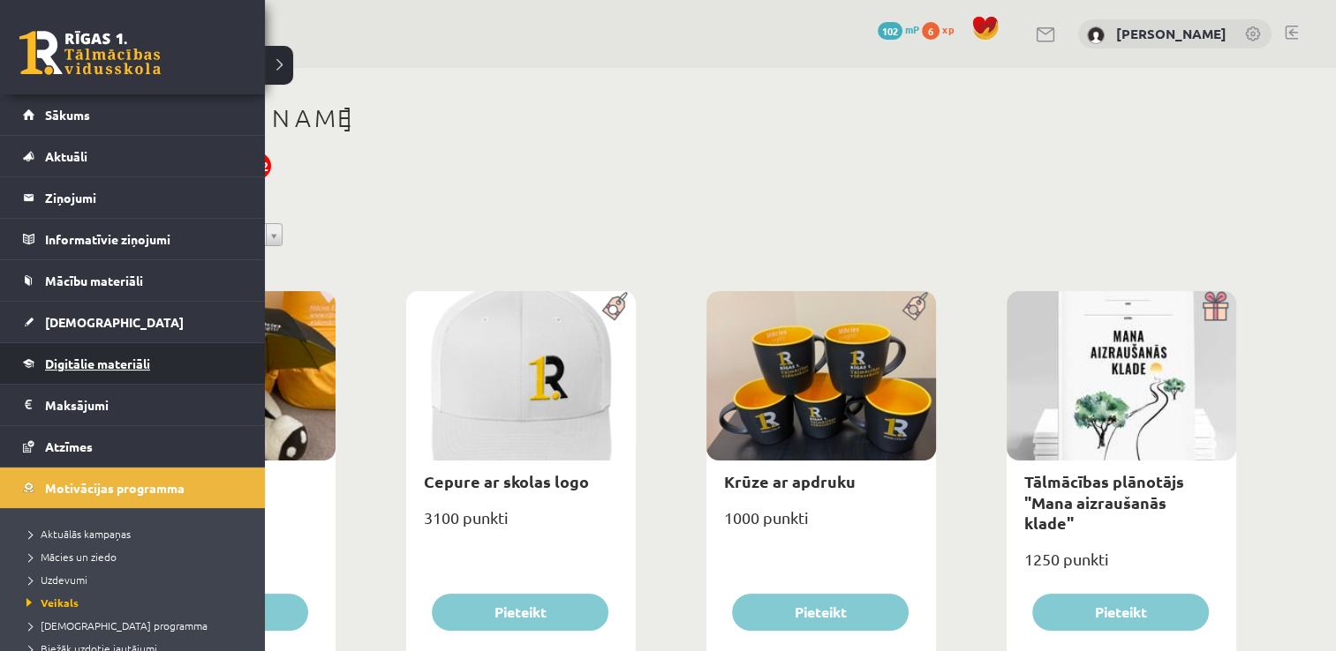
click at [132, 358] on span "Digitālie materiāli" at bounding box center [97, 364] width 105 height 16
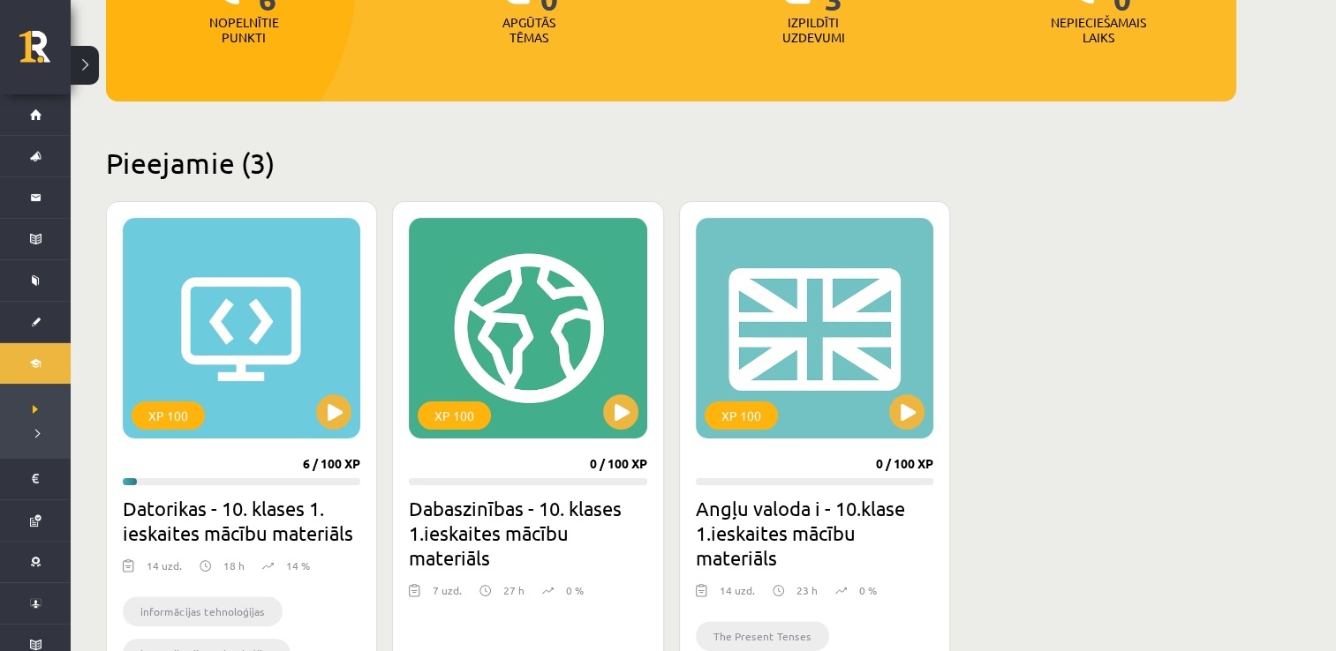
scroll to position [313, 0]
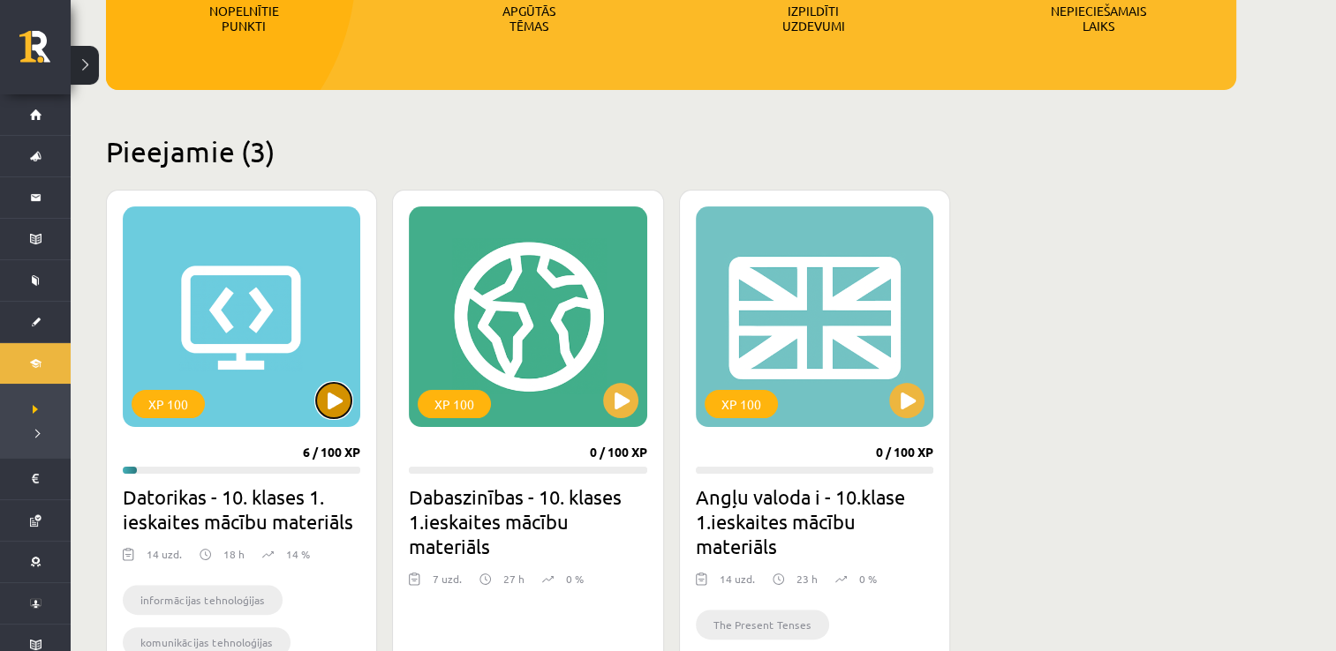
click at [339, 403] on button at bounding box center [333, 400] width 35 height 35
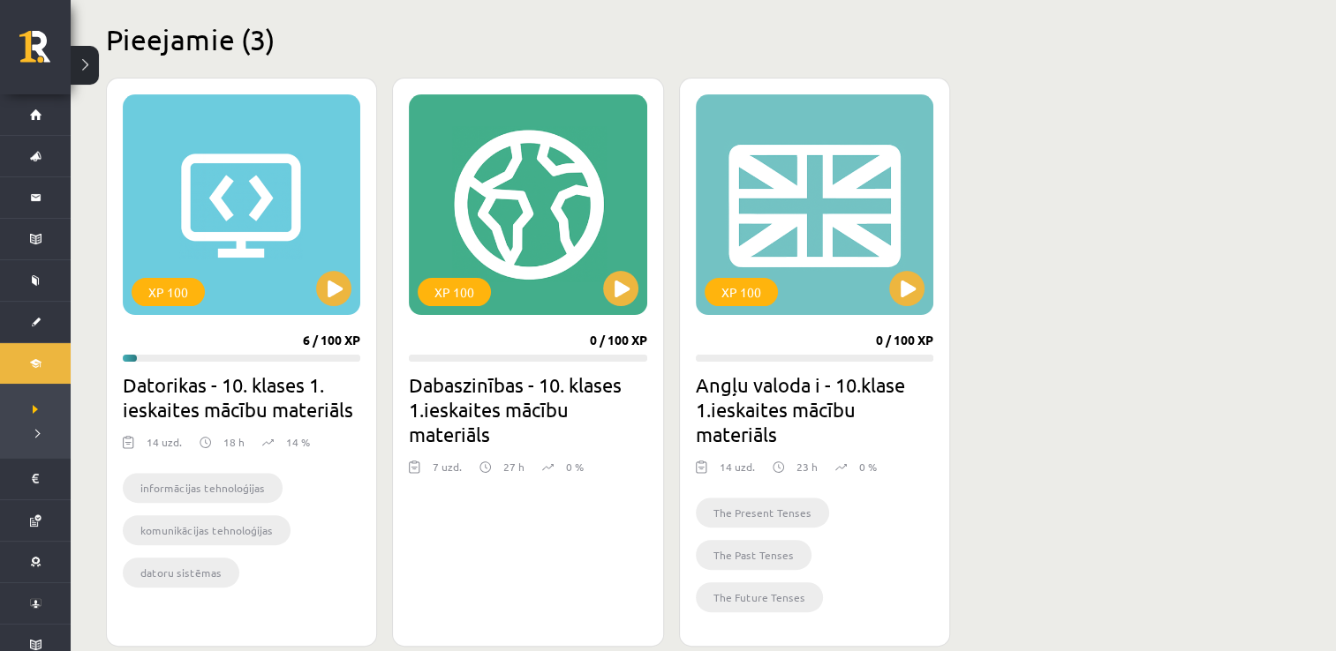
scroll to position [431, 0]
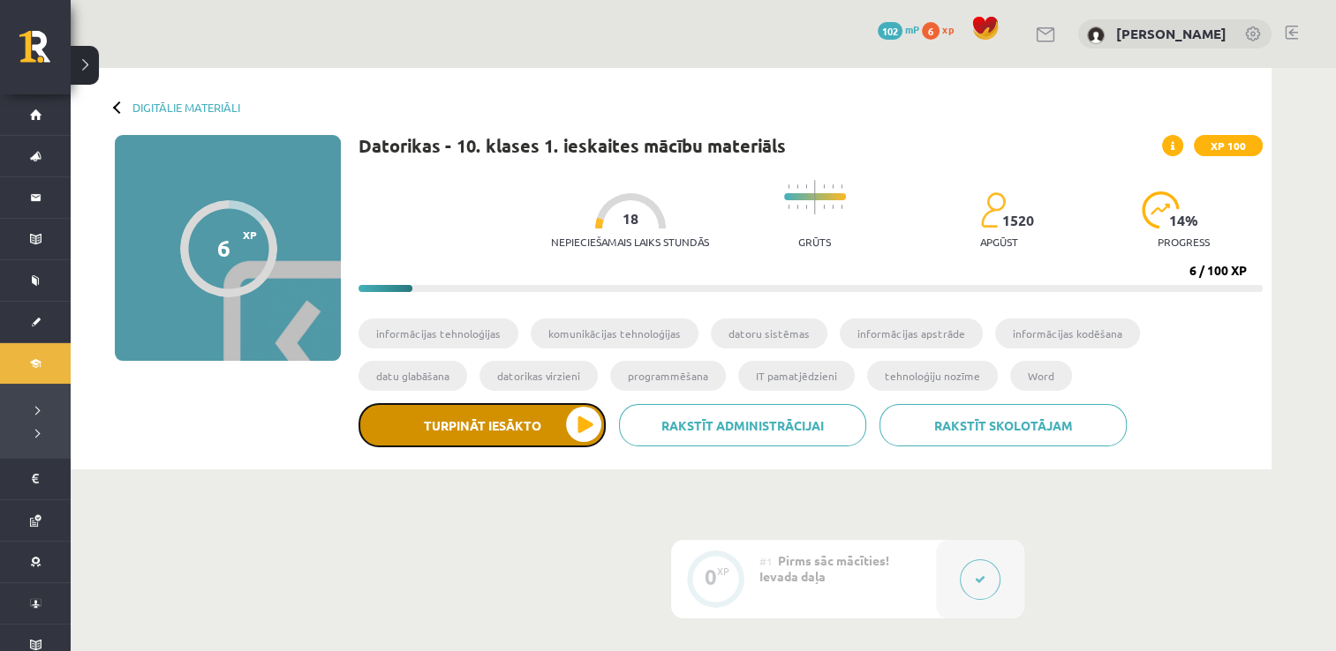
click at [583, 431] on button "Turpināt iesākto" at bounding box center [481, 425] width 247 height 44
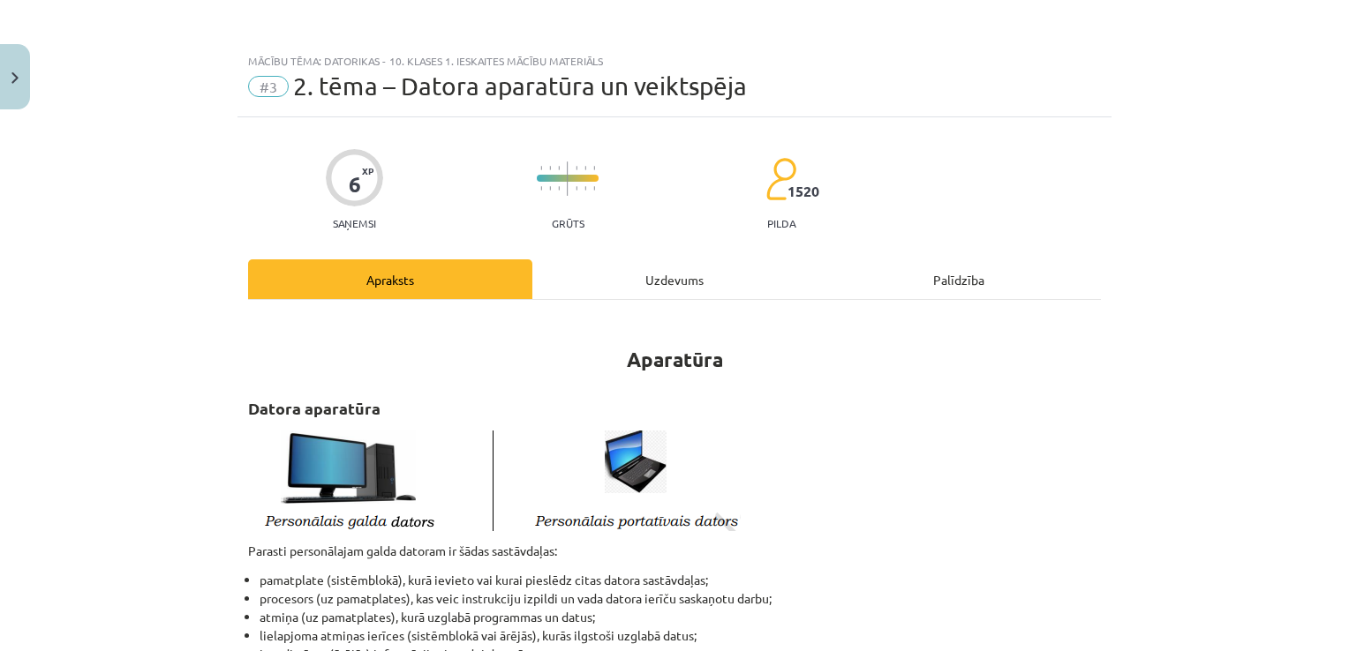
click at [971, 275] on div "Palīdzība" at bounding box center [959, 280] width 284 height 40
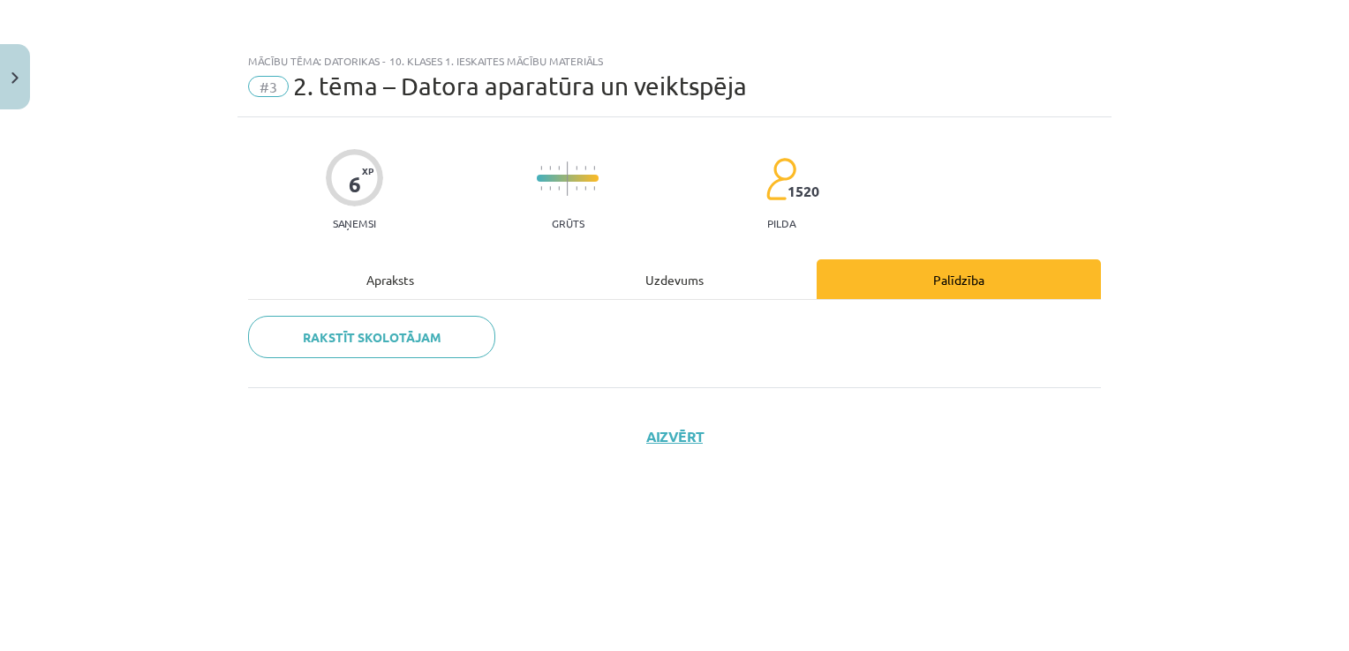
click at [413, 276] on div "Apraksts" at bounding box center [390, 280] width 284 height 40
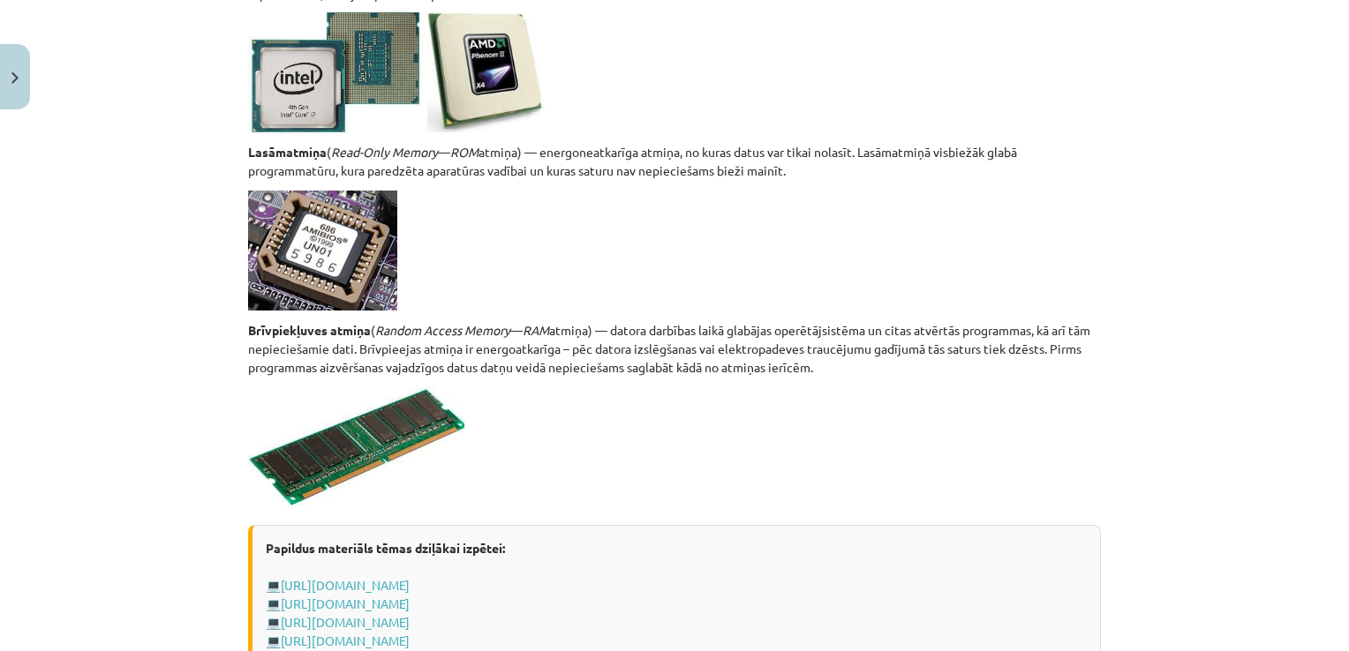
scroll to position [2774, 0]
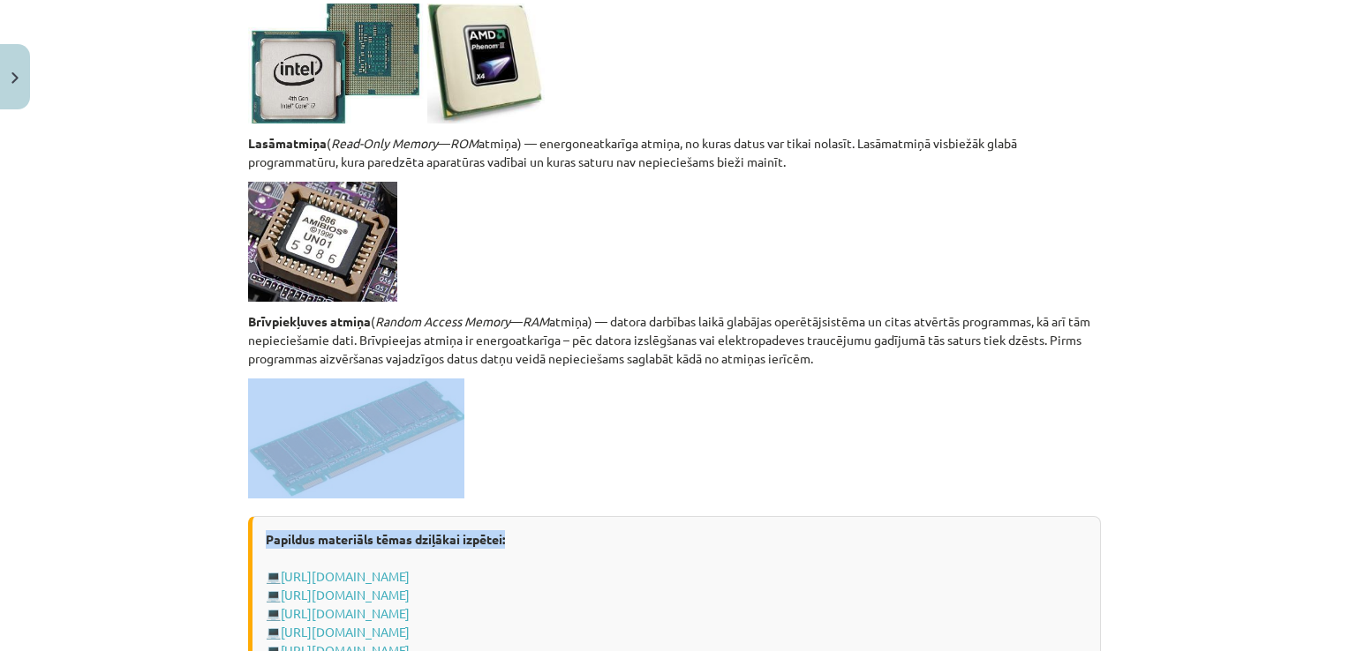
drag, startPoint x: 1321, startPoint y: 511, endPoint x: 1314, endPoint y: 437, distance: 74.5
click at [1314, 437] on div "Mācību tēma: Datorikas - 10. klases 1. ieskaites mācību materiāls #3 2. tēma – …" at bounding box center [674, 325] width 1349 height 651
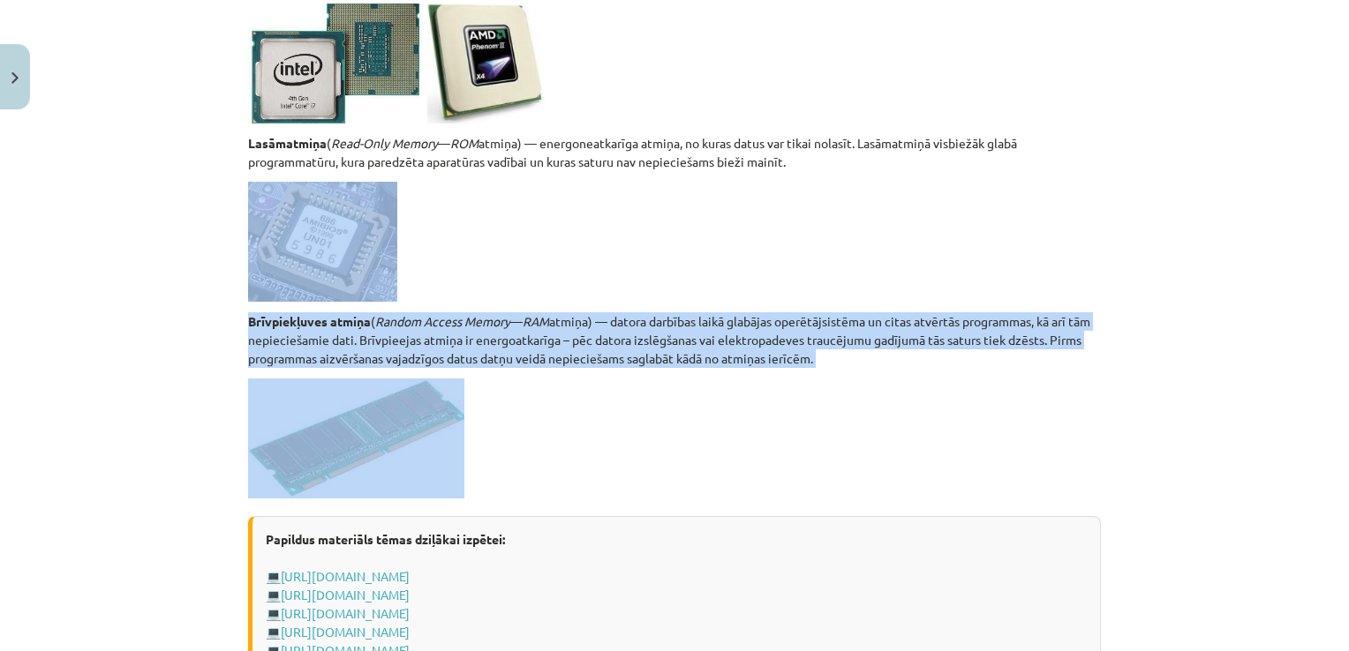
drag, startPoint x: 1329, startPoint y: 381, endPoint x: 1339, endPoint y: 247, distance: 134.5
click at [1339, 247] on div "Mācību tēma: Datorikas - 10. klases 1. ieskaites mācību materiāls #3 2. tēma – …" at bounding box center [674, 325] width 1349 height 651
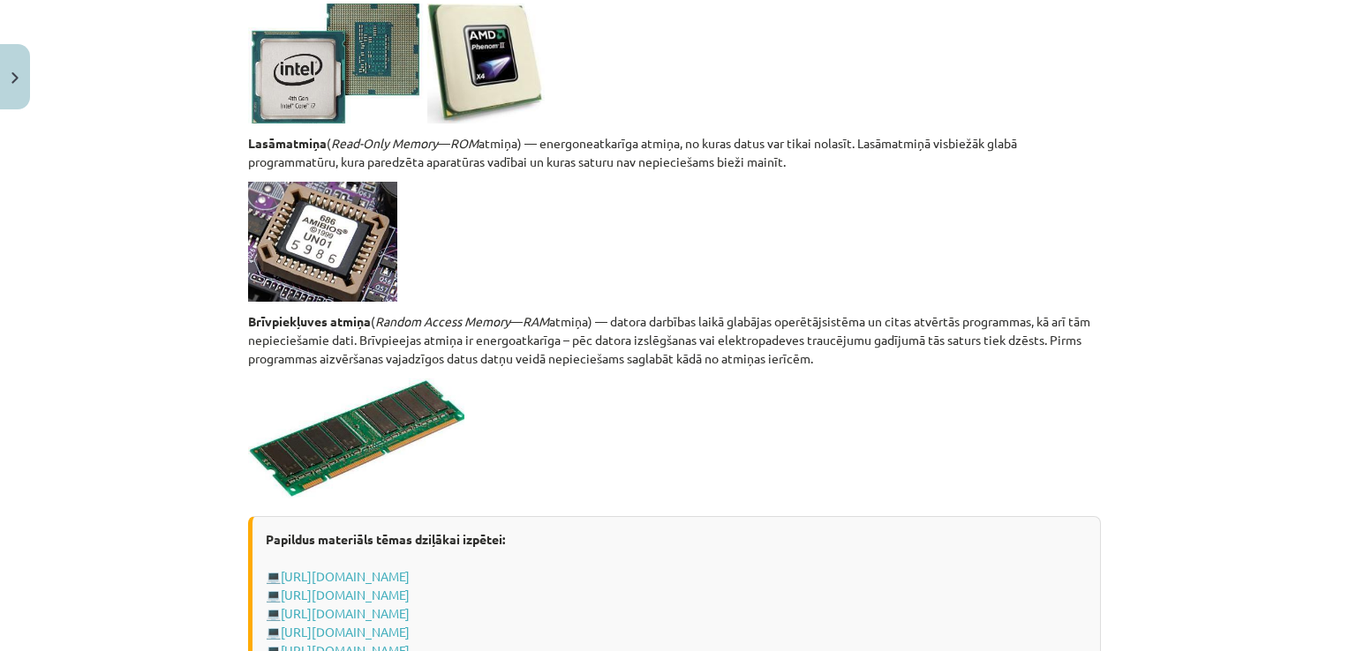
drag, startPoint x: 1339, startPoint y: 247, endPoint x: 1117, endPoint y: 113, distance: 259.8
click at [1117, 113] on div "Mācību tēma: Datorikas - 10. klases 1. ieskaites mācību materiāls #3 2. tēma – …" at bounding box center [674, 325] width 1349 height 651
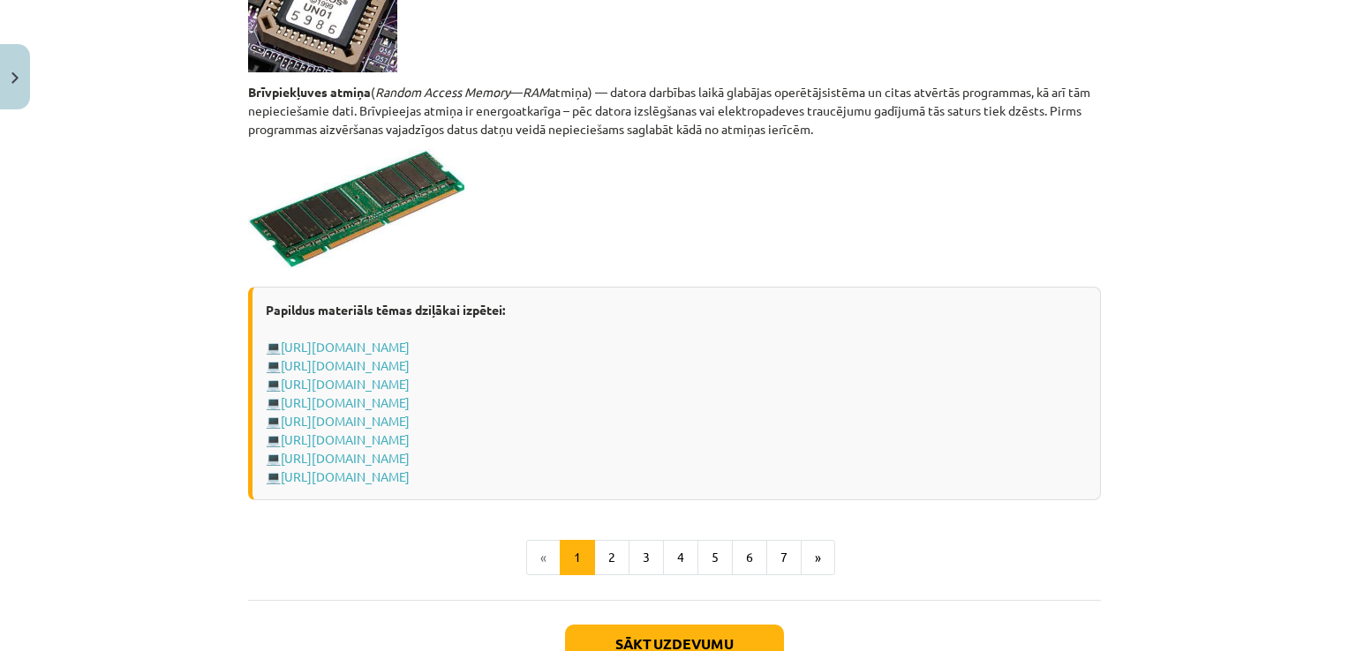
scroll to position [3128, 0]
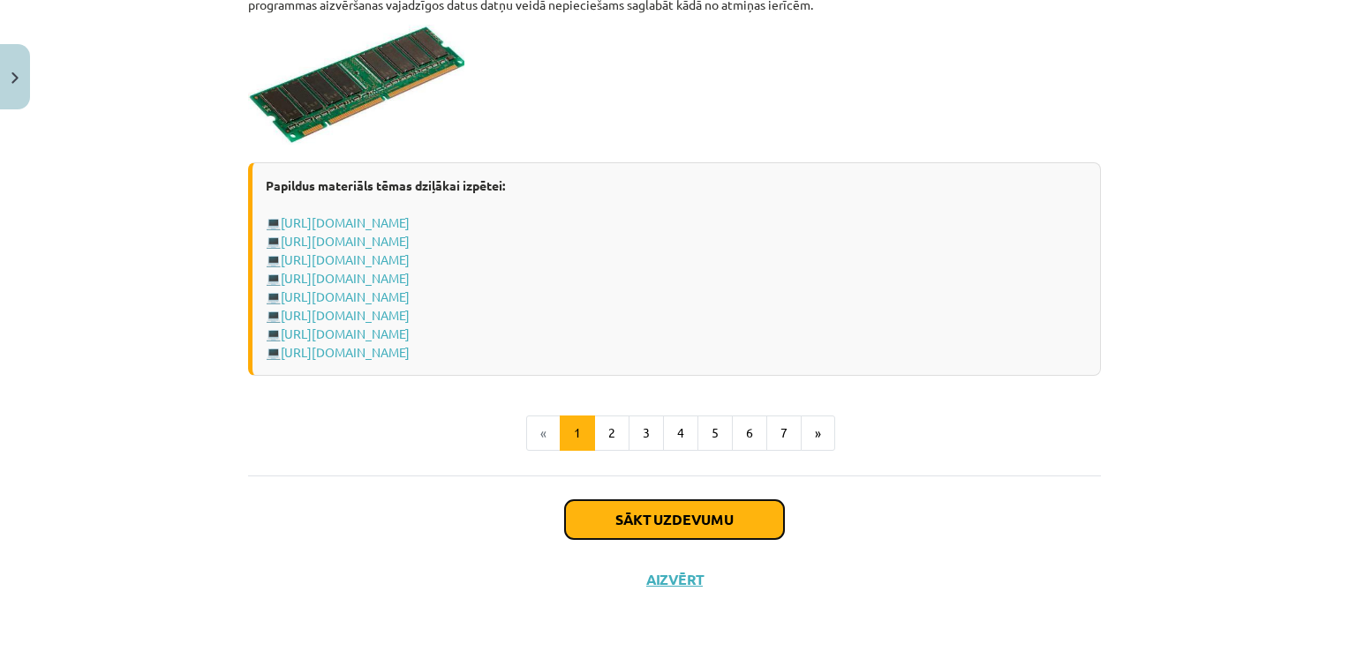
click at [641, 521] on button "Sākt uzdevumu" at bounding box center [674, 520] width 219 height 39
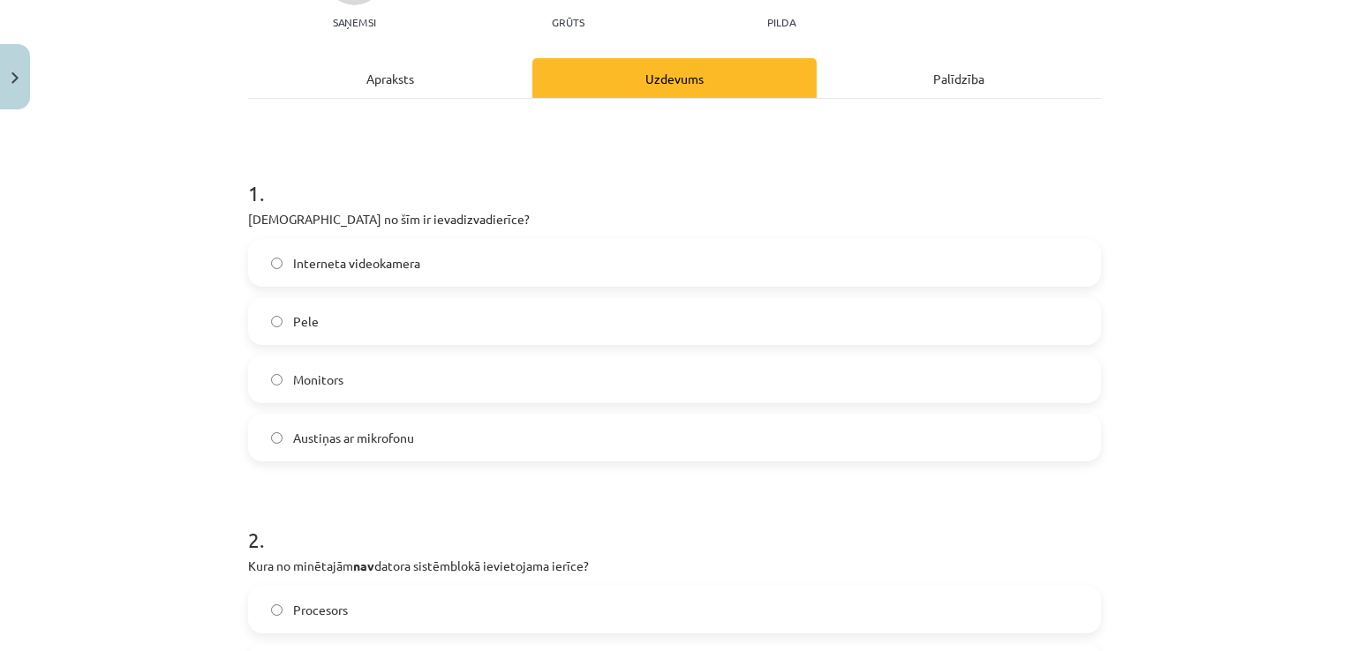
scroll to position [207, 0]
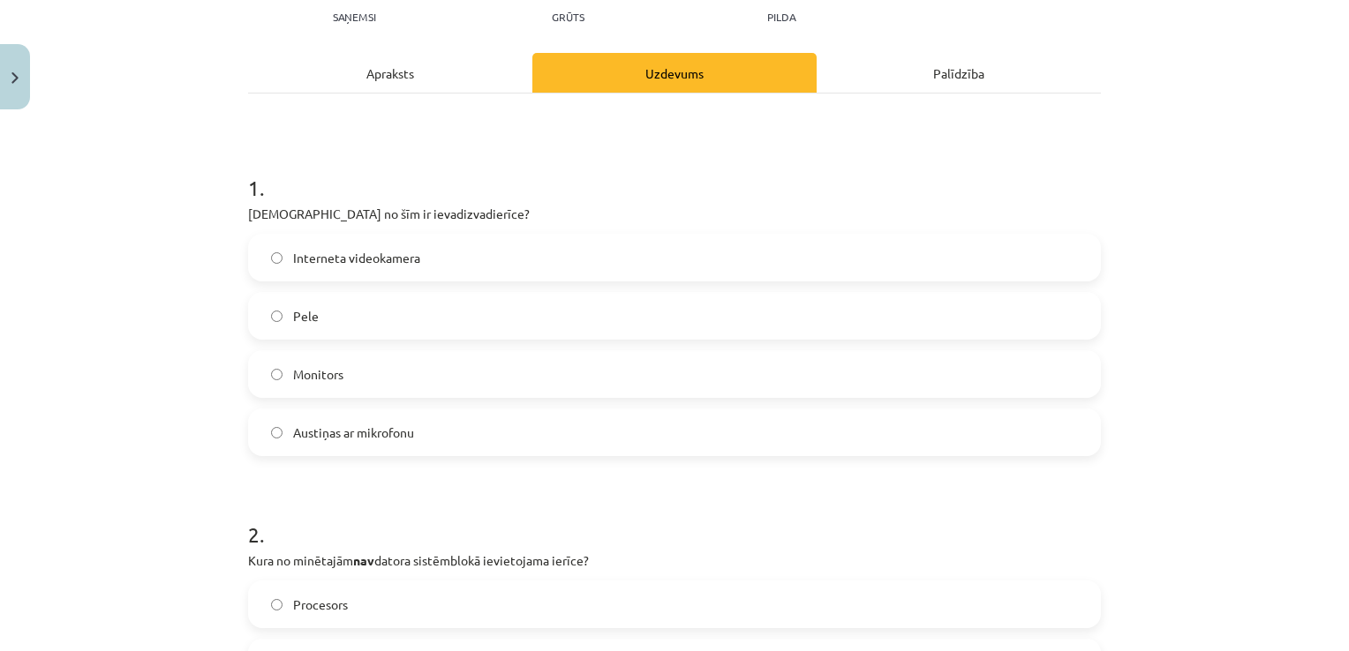
click at [932, 441] on label "Austiņas ar mikrofonu" at bounding box center [674, 432] width 849 height 44
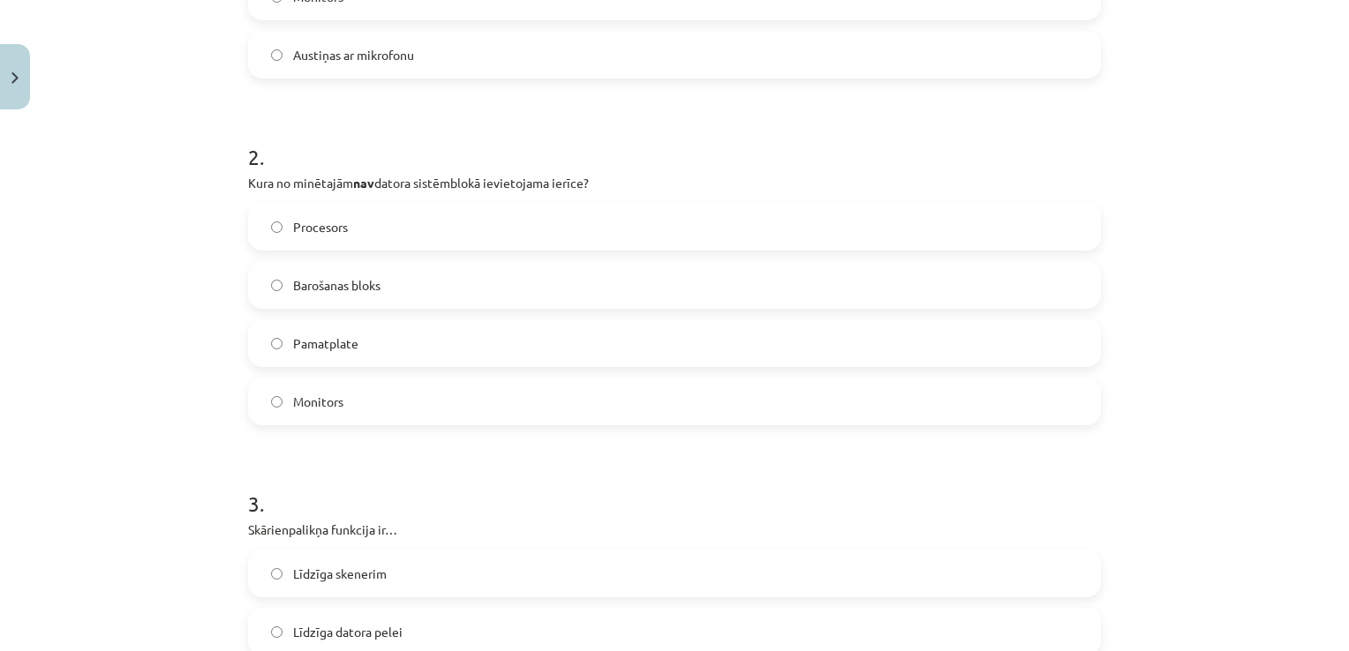
scroll to position [621, 0]
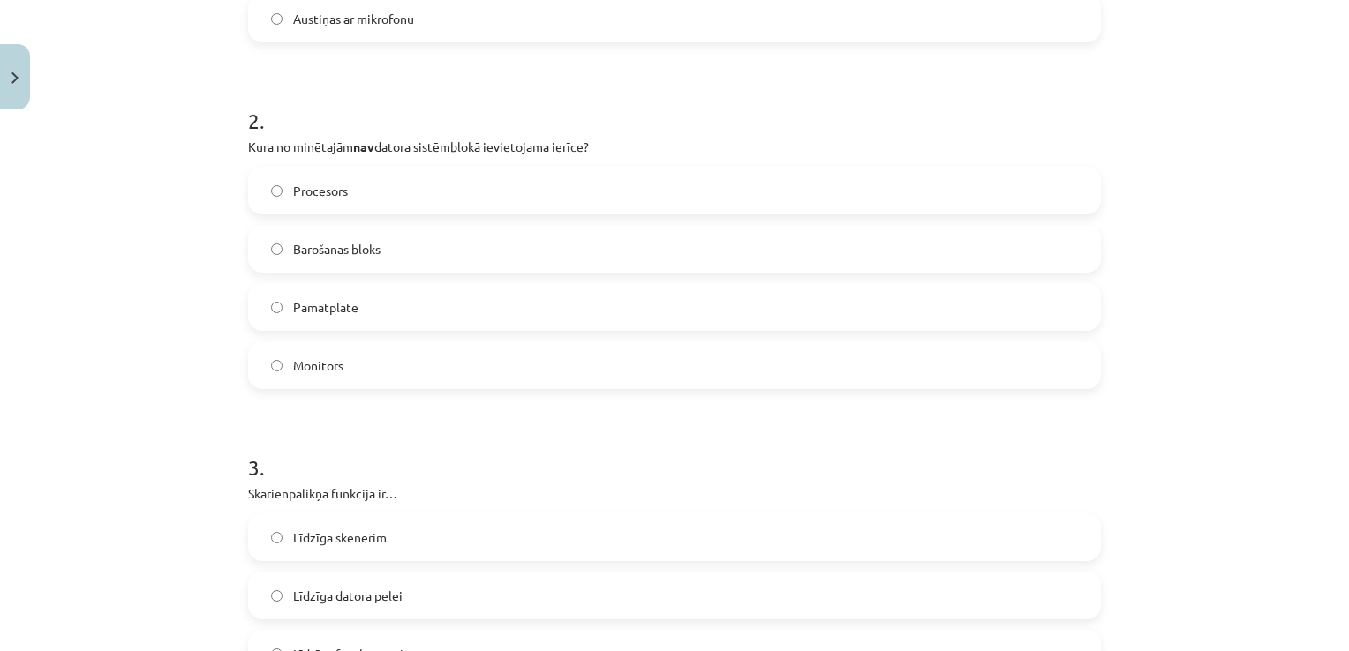
click at [921, 370] on label "Monitors" at bounding box center [674, 365] width 849 height 44
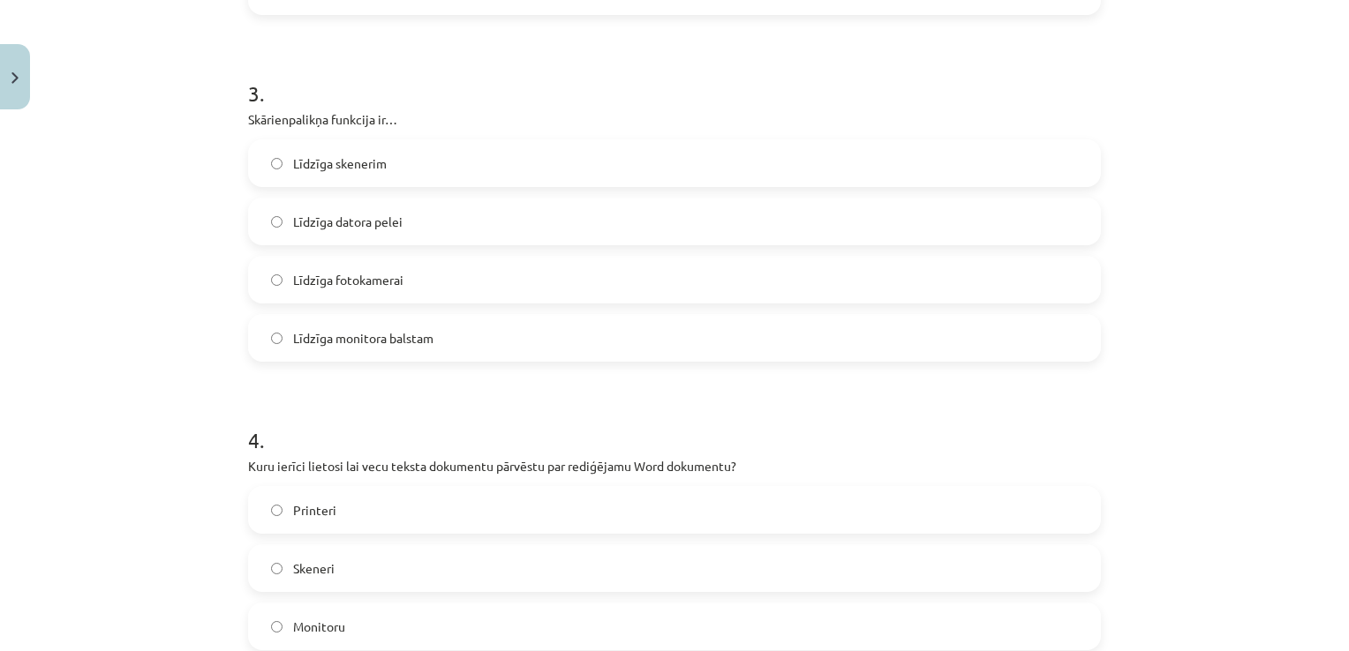
scroll to position [1004, 0]
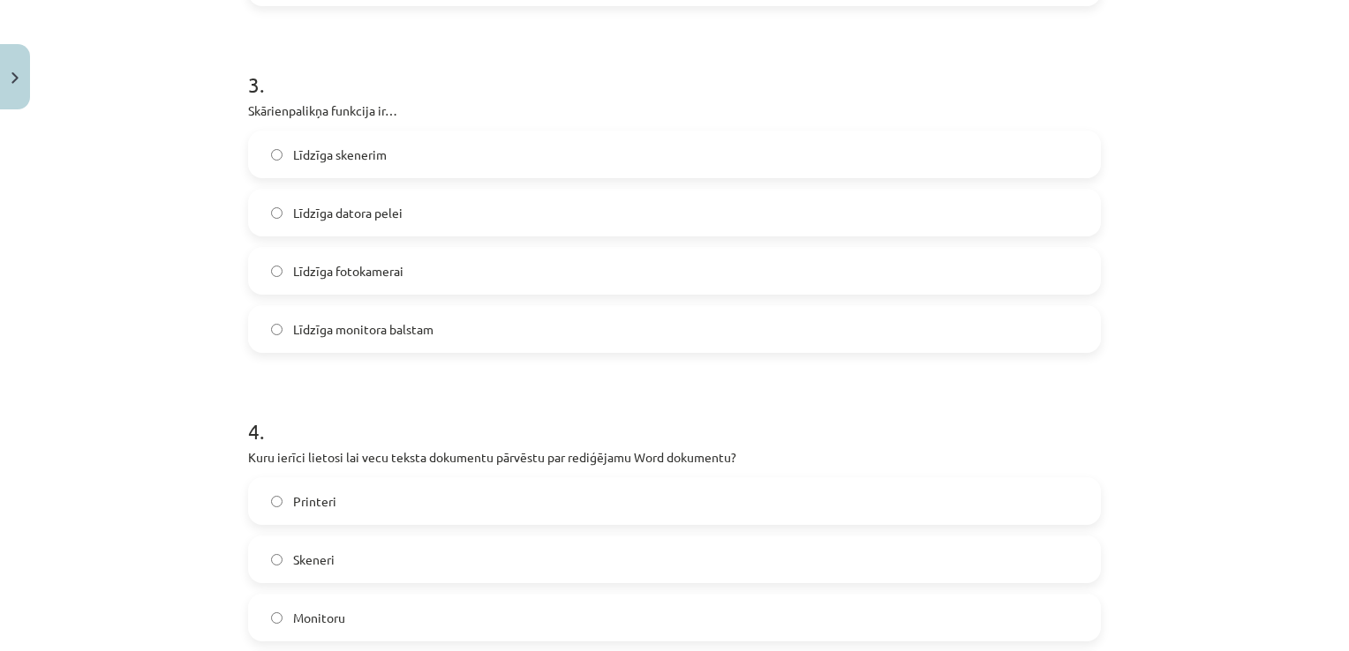
click at [829, 206] on label "Līdzīga datora pelei" at bounding box center [674, 213] width 849 height 44
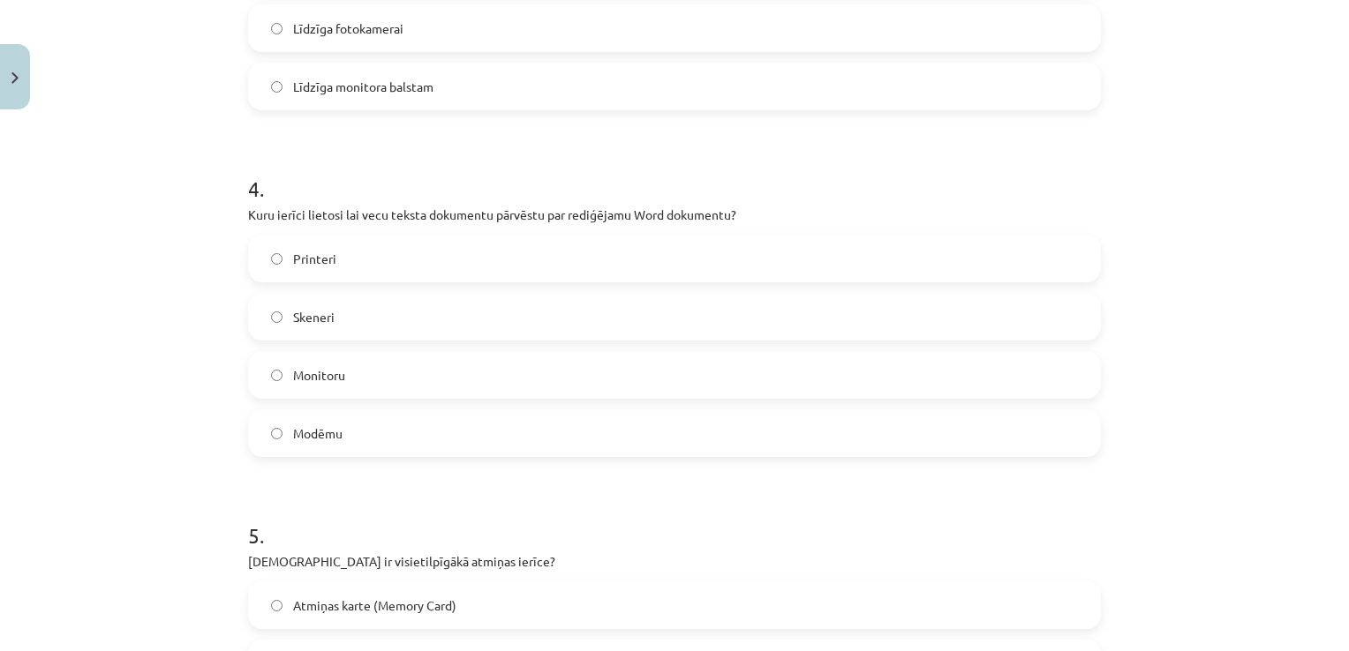
scroll to position [1261, 0]
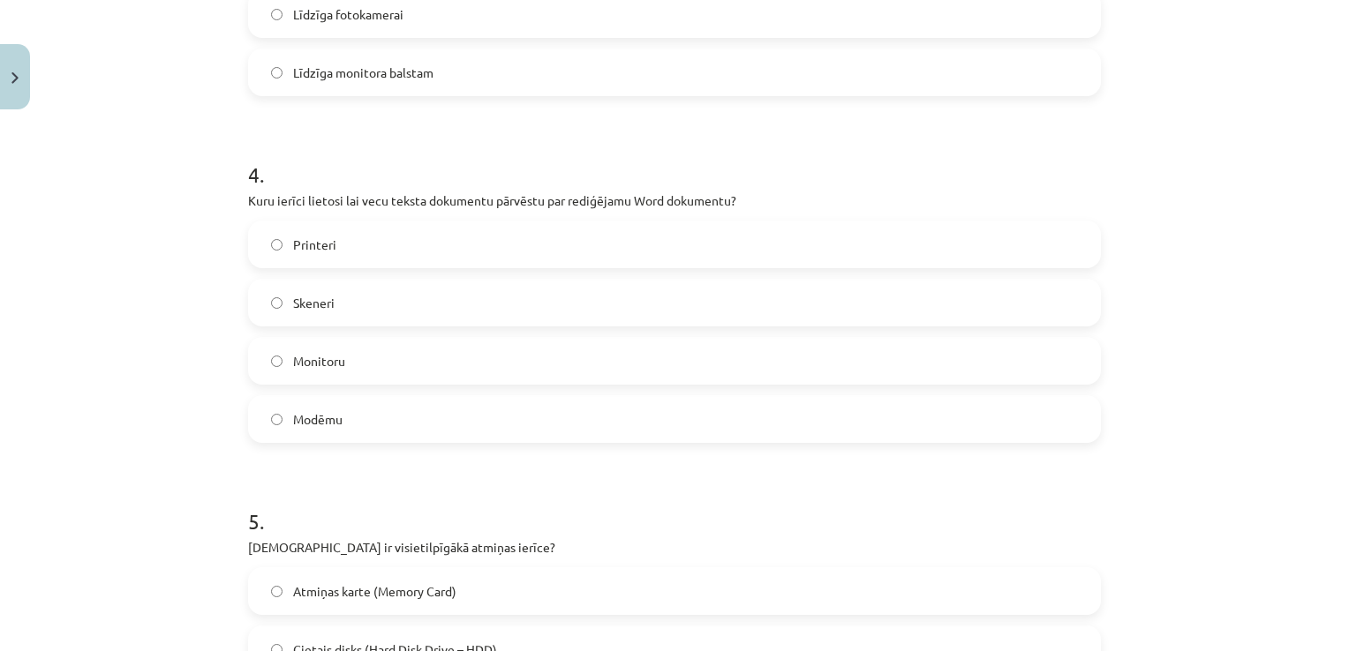
click at [1053, 297] on label "Skeneri" at bounding box center [674, 303] width 849 height 44
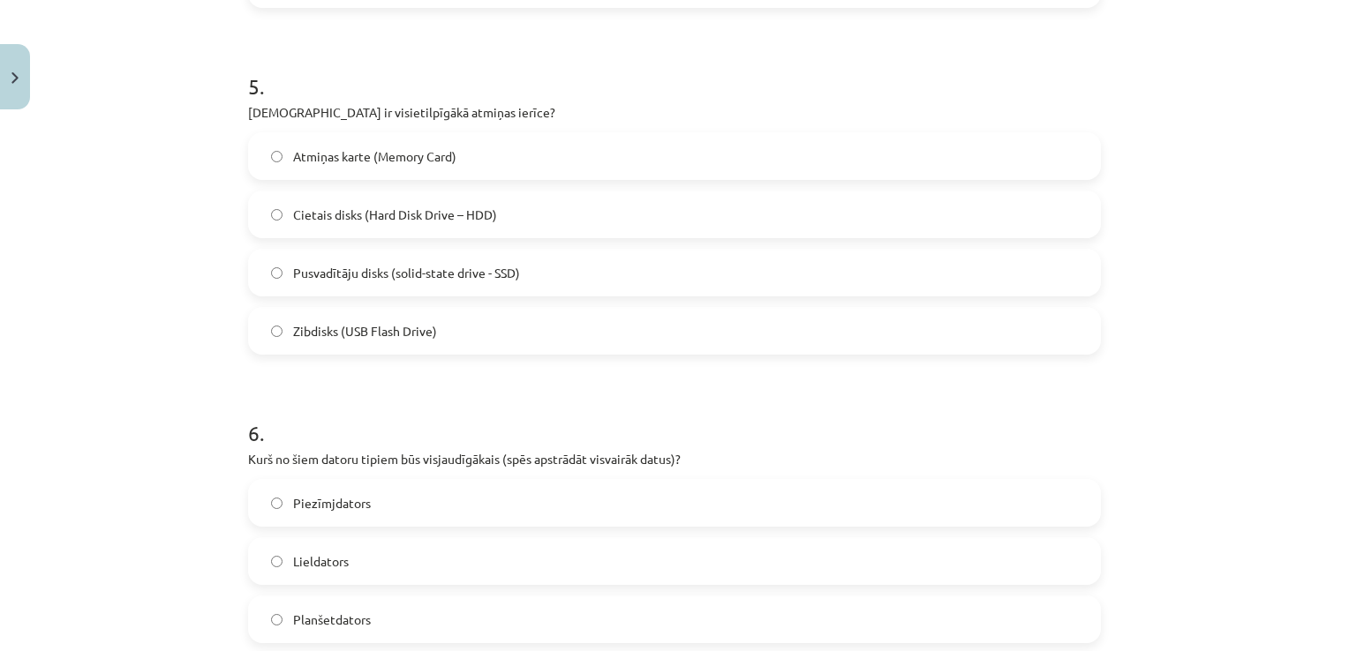
scroll to position [1714, 0]
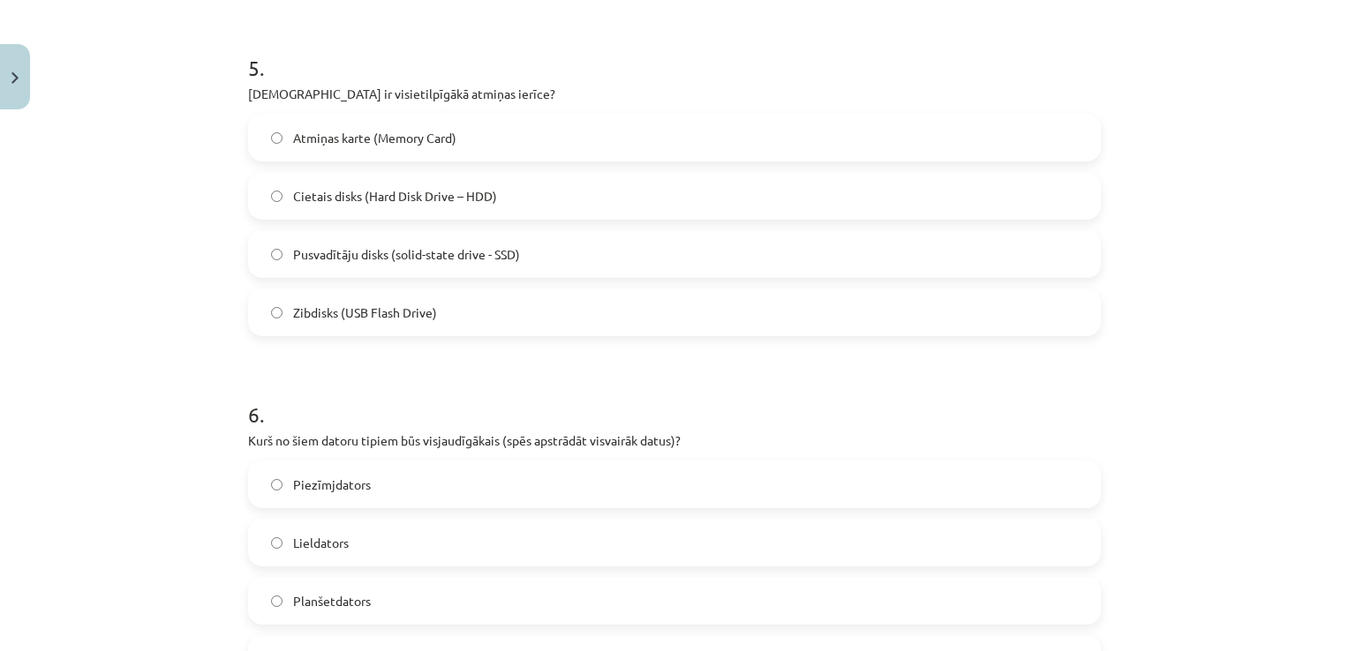
click at [795, 174] on label "Cietais disks (Hard Disk Drive – HDD)" at bounding box center [674, 196] width 849 height 44
click at [669, 526] on label "Lieldators" at bounding box center [674, 543] width 849 height 44
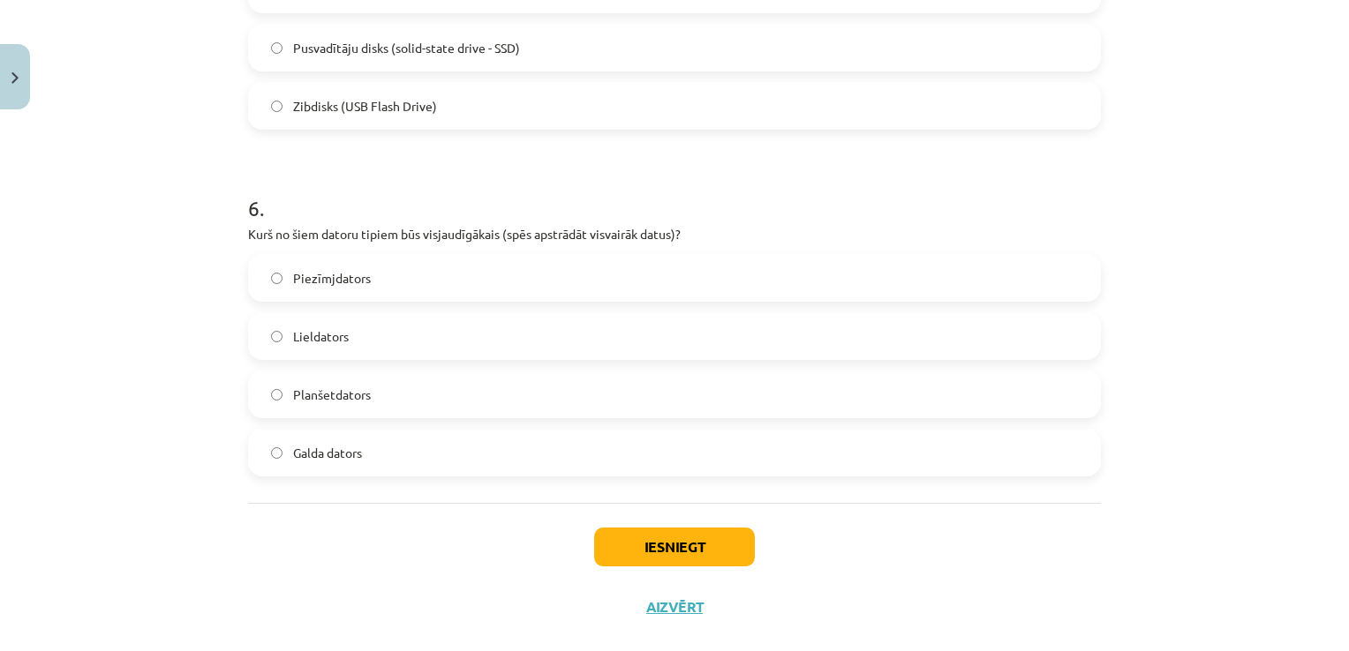
scroll to position [1949, 0]
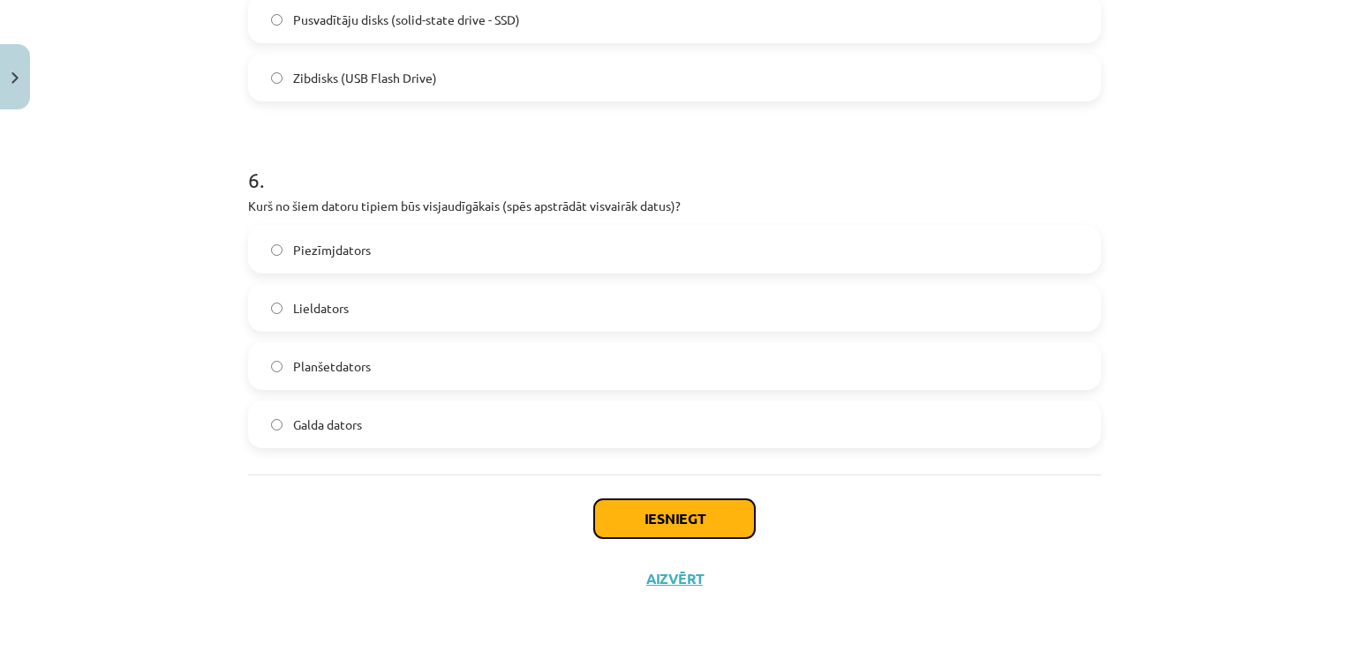
click at [660, 515] on button "Iesniegt" at bounding box center [674, 519] width 161 height 39
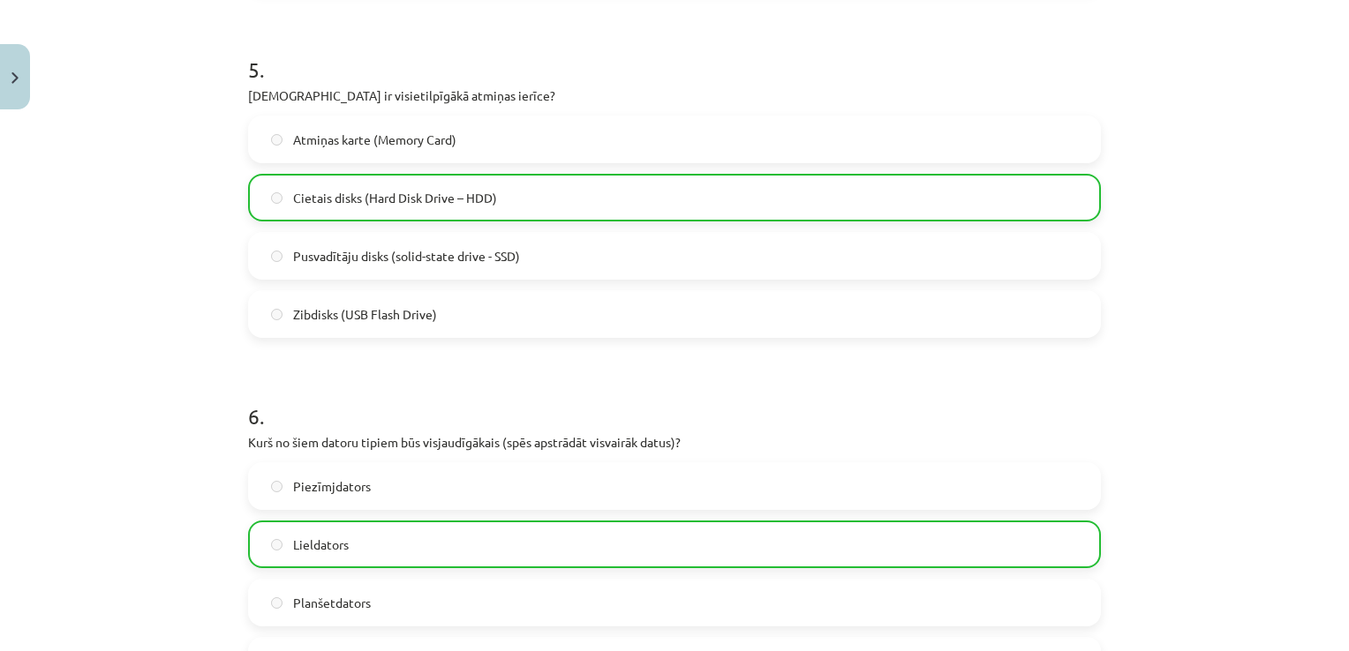
scroll to position [2006, 0]
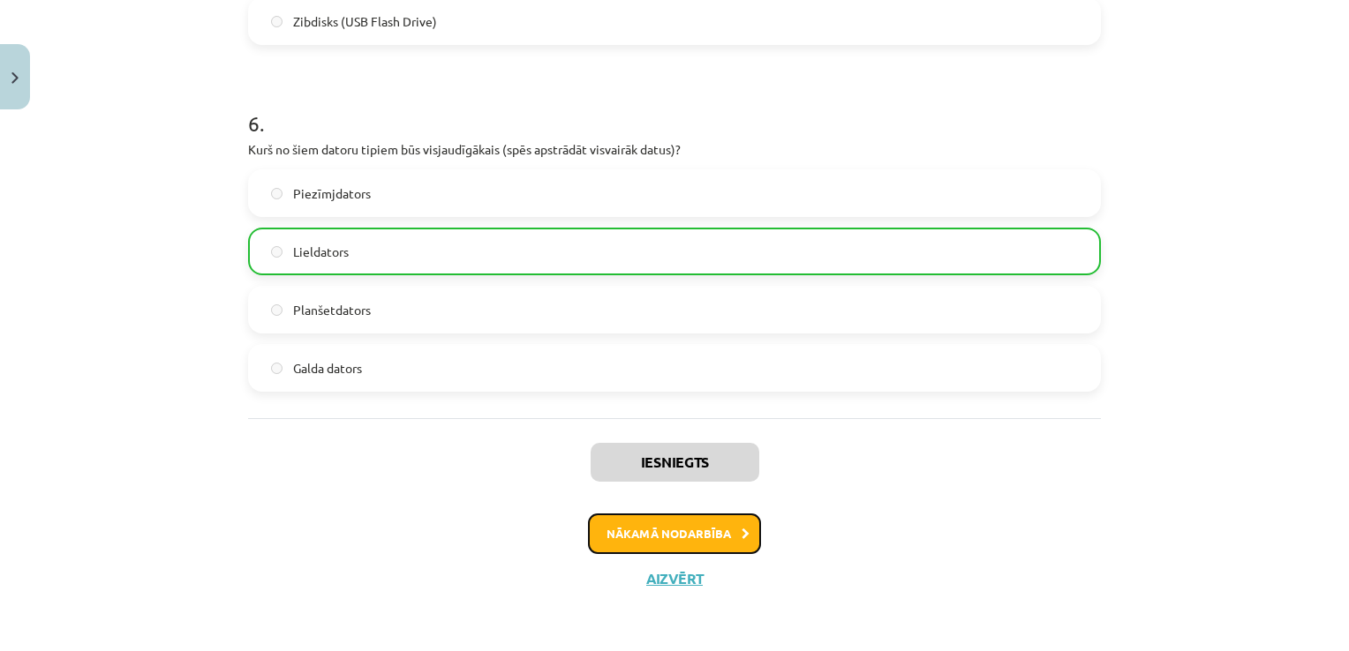
click at [687, 523] on button "Nākamā nodarbība" at bounding box center [674, 534] width 173 height 41
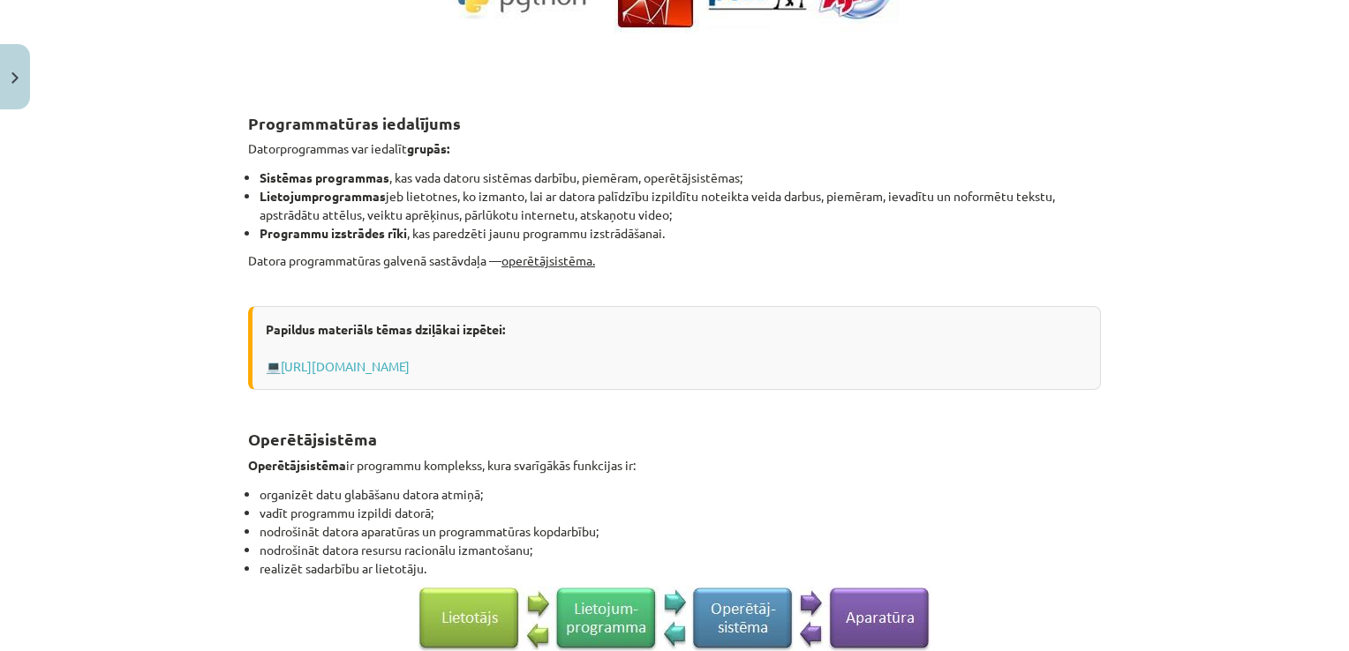
scroll to position [0, 0]
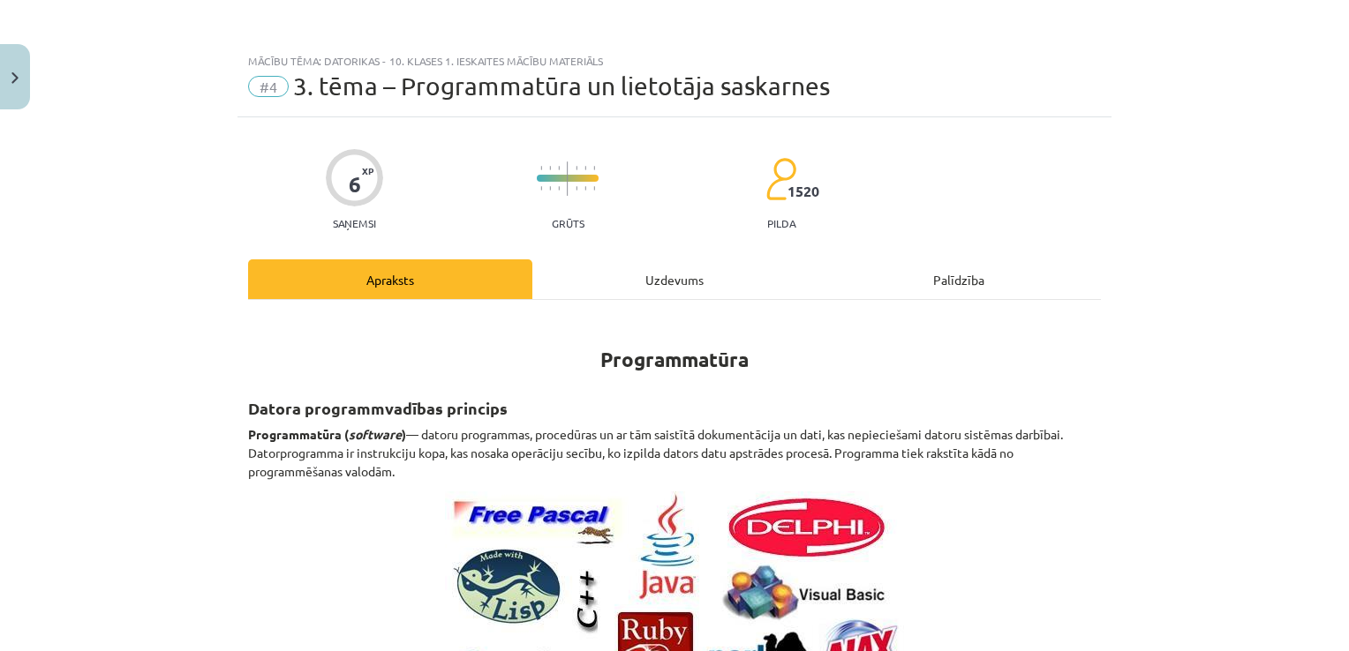
click at [646, 287] on div "Uzdevums" at bounding box center [674, 280] width 284 height 40
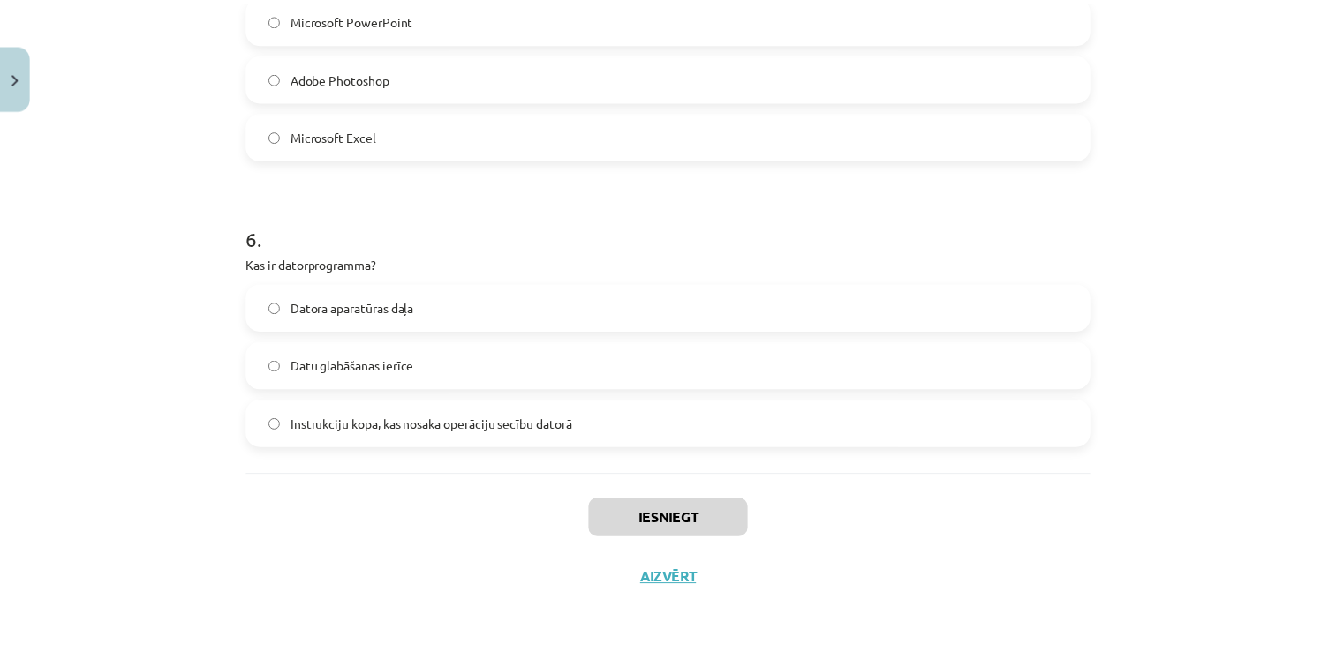
scroll to position [1672, 0]
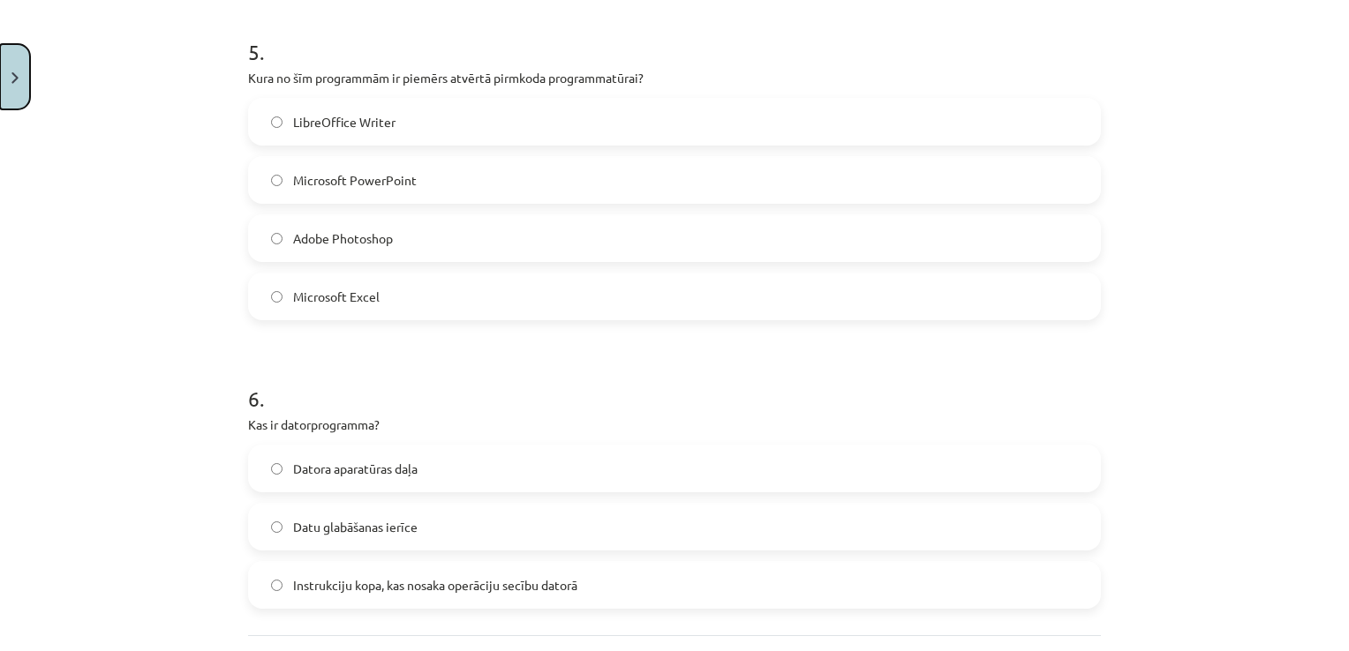
click at [23, 94] on button "Close" at bounding box center [15, 76] width 30 height 65
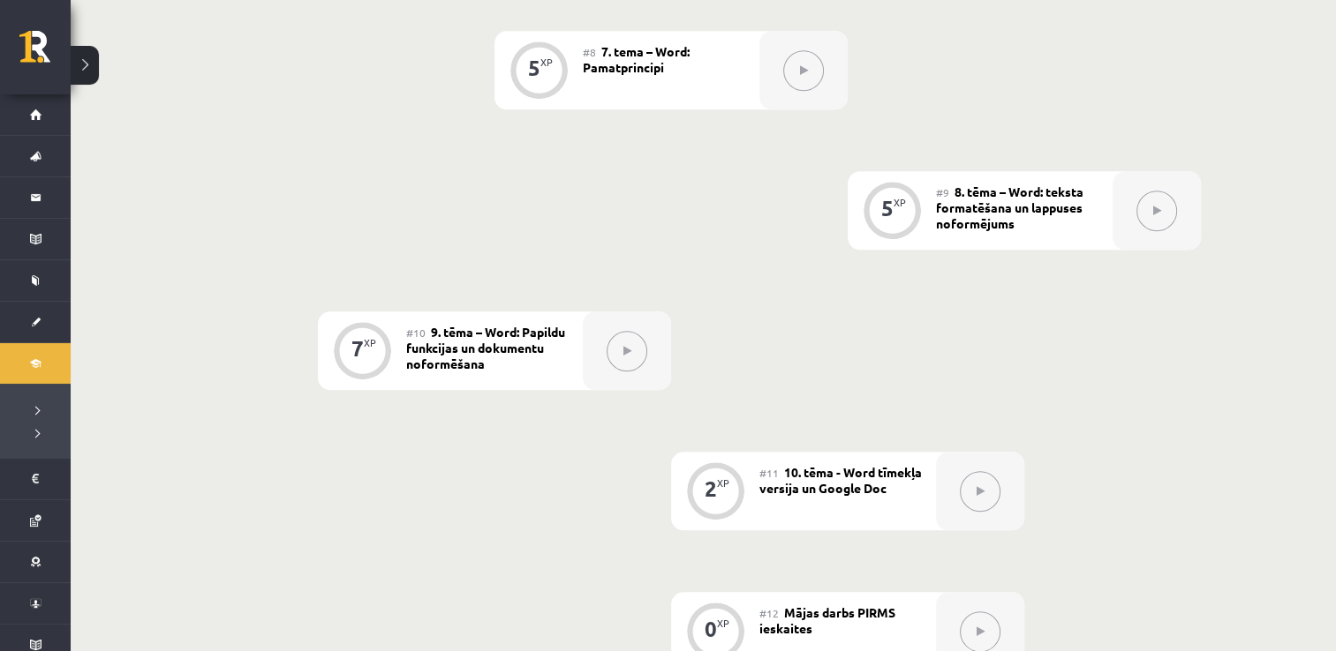
scroll to position [1483, 0]
